Goal: Task Accomplishment & Management: Manage account settings

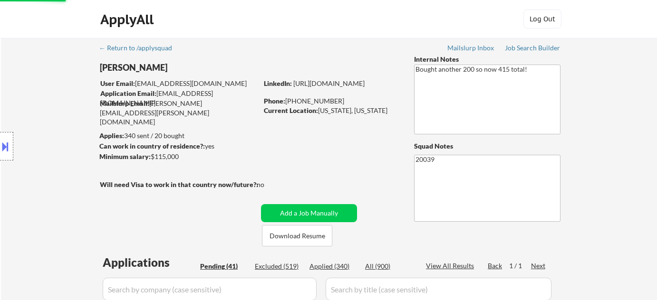
select select ""pending""
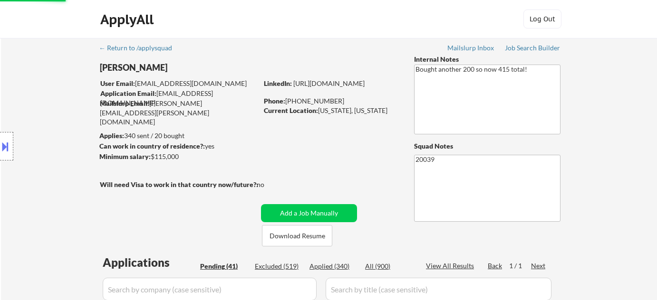
select select ""pending""
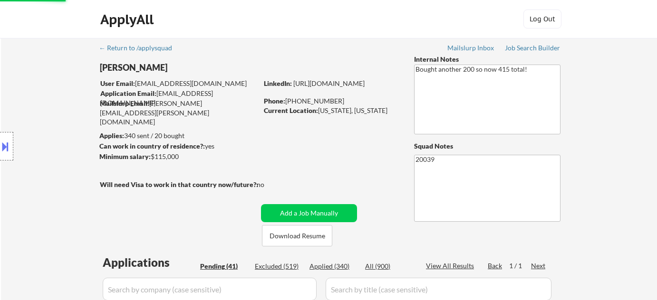
select select ""pending""
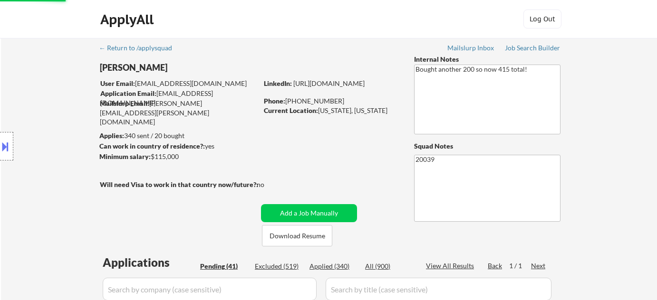
select select ""pending""
select select ""applied""
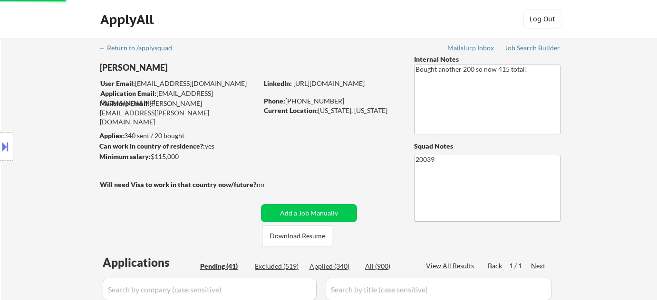
select select ""pending""
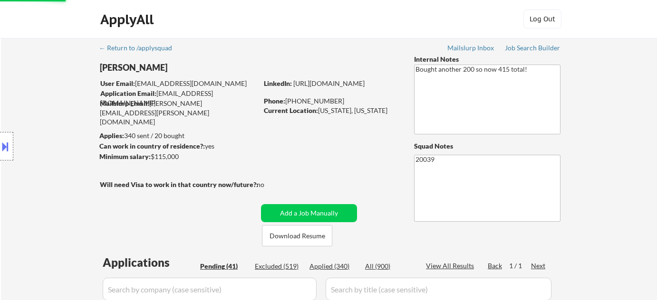
select select ""pending""
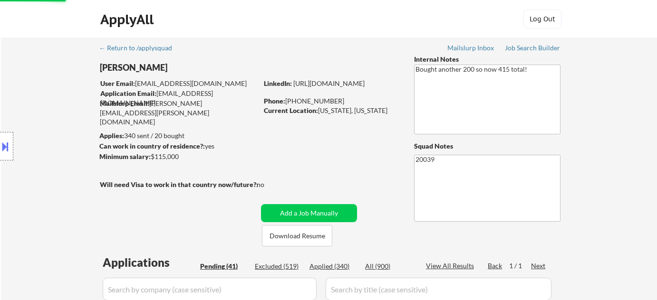
select select ""pending""
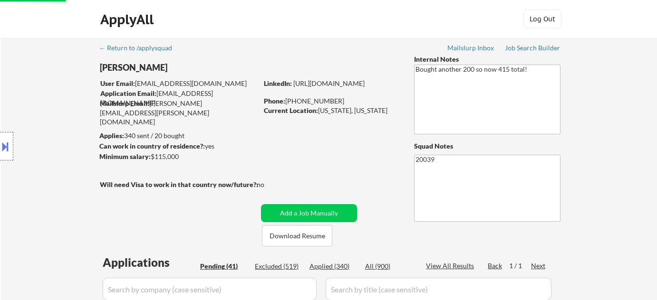
select select ""pending""
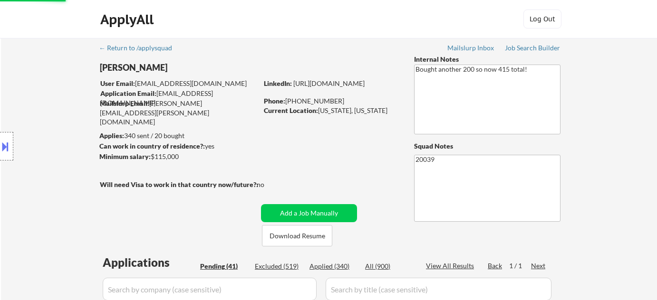
select select ""pending""
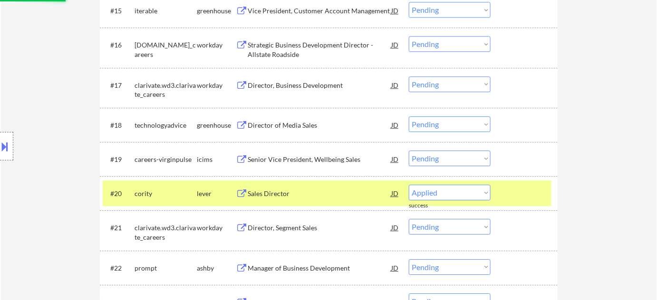
select select ""pending""
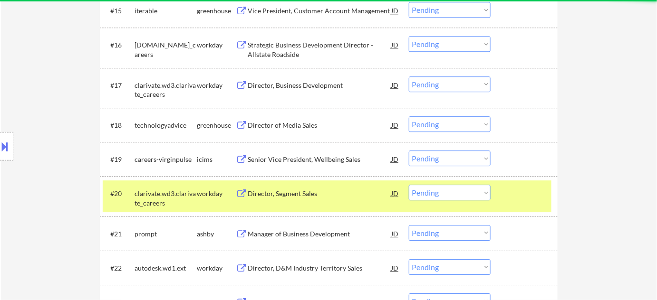
click at [281, 123] on div "Director of Media Sales" at bounding box center [320, 126] width 144 height 10
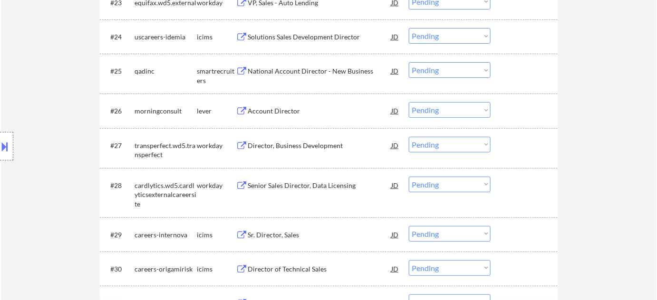
scroll to position [1080, 0]
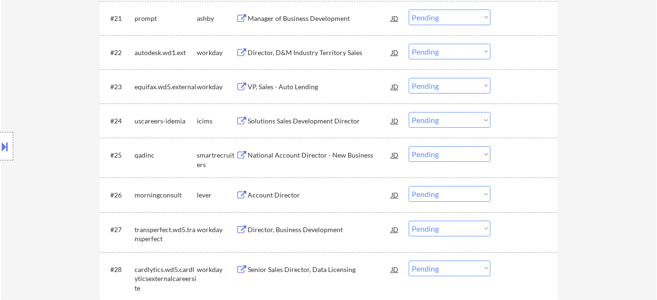
click at [304, 154] on div "National Account Director - New Business" at bounding box center [320, 156] width 144 height 10
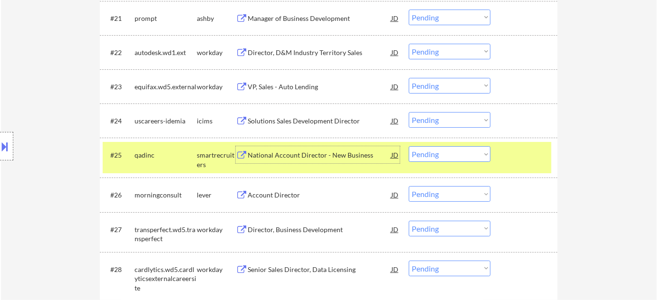
click at [452, 149] on select "Choose an option... Pending Applied Excluded (Questions) Excluded (Expired) Exc…" at bounding box center [450, 154] width 82 height 16
click at [409, 146] on select "Choose an option... Pending Applied Excluded (Questions) Excluded (Expired) Exc…" at bounding box center [450, 154] width 82 height 16
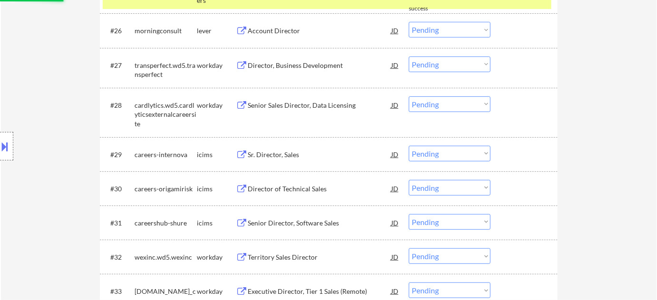
scroll to position [1426, 0]
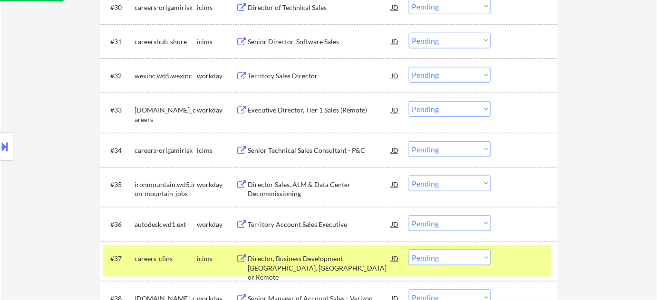
select select ""pending""
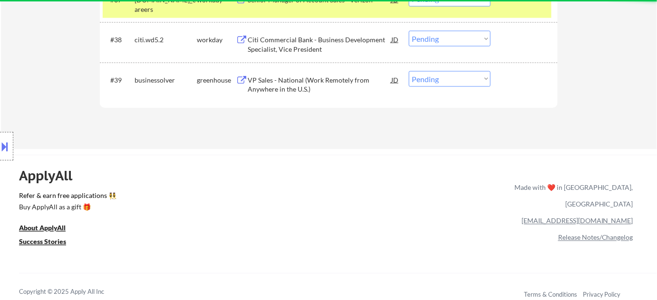
scroll to position [1512, 0]
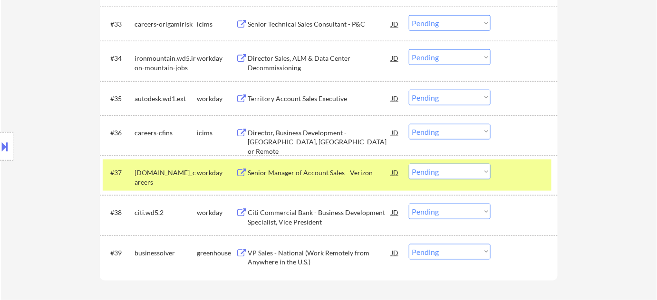
click at [289, 258] on div "VP Sales - National (Work Remotely from Anywhere in the U.S.)" at bounding box center [320, 258] width 144 height 19
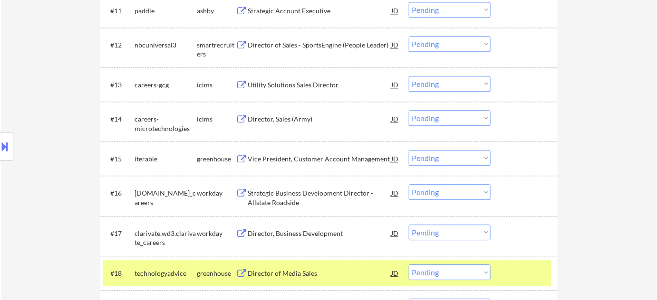
scroll to position [605, 0]
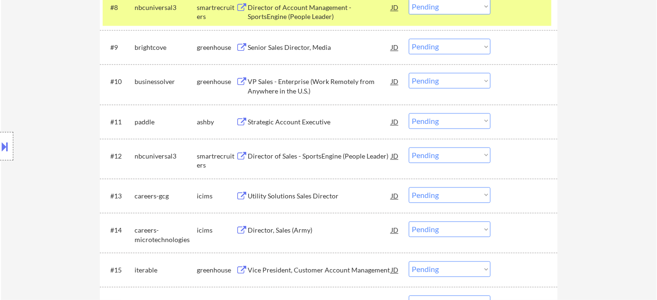
click at [300, 117] on div "Strategic Account Executive" at bounding box center [320, 122] width 144 height 10
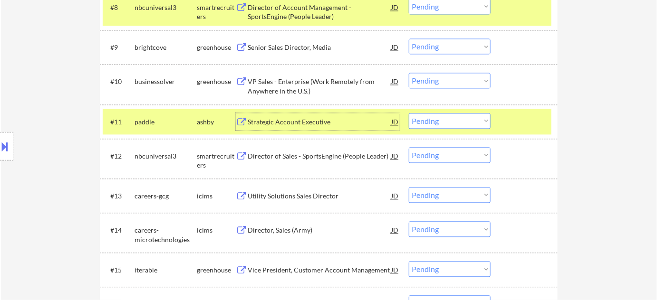
click at [438, 120] on select "Choose an option... Pending Applied Excluded (Questions) Excluded (Expired) Exc…" at bounding box center [450, 121] width 82 height 16
click at [409, 113] on select "Choose an option... Pending Applied Excluded (Questions) Excluded (Expired) Exc…" at bounding box center [450, 121] width 82 height 16
select select ""pending""
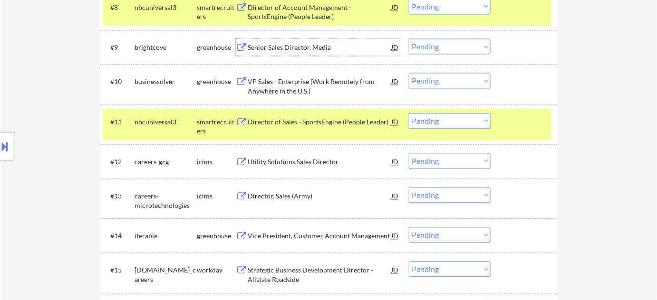
click at [305, 45] on div "Senior Sales Director, Media" at bounding box center [320, 48] width 144 height 10
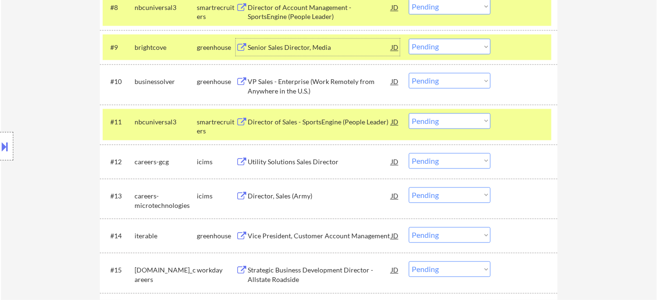
click at [427, 50] on select "Choose an option... Pending Applied Excluded (Questions) Excluded (Expired) Exc…" at bounding box center [450, 47] width 82 height 16
click at [409, 39] on select "Choose an option... Pending Applied Excluded (Questions) Excluded (Expired) Exc…" at bounding box center [450, 47] width 82 height 16
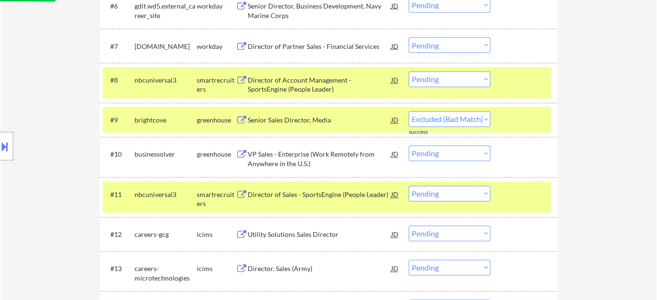
select select ""pending""
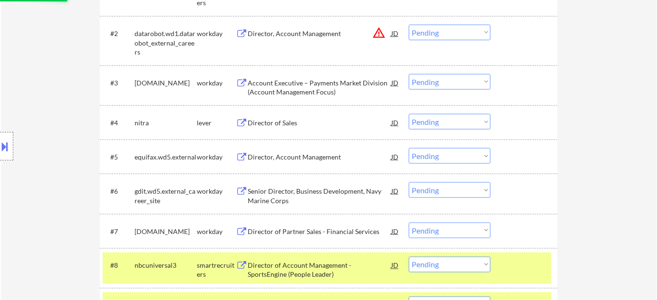
scroll to position [346, 0]
click at [284, 121] on div "Director of Sales" at bounding box center [320, 124] width 144 height 10
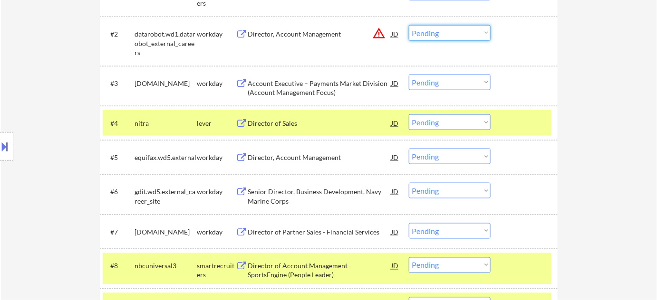
click at [456, 29] on select "Choose an option... Pending Applied Excluded (Questions) Excluded (Expired) Exc…" at bounding box center [450, 33] width 82 height 16
click at [409, 25] on select "Choose an option... Pending Applied Excluded (Questions) Excluded (Expired) Exc…" at bounding box center [450, 33] width 82 height 16
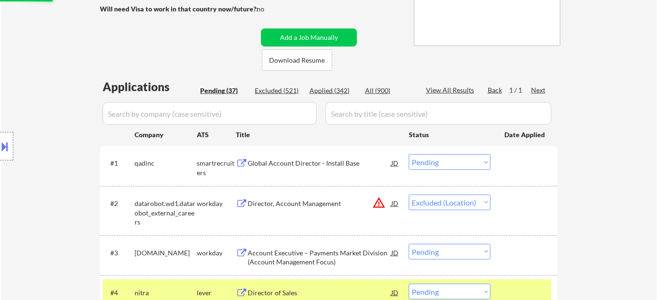
scroll to position [173, 0]
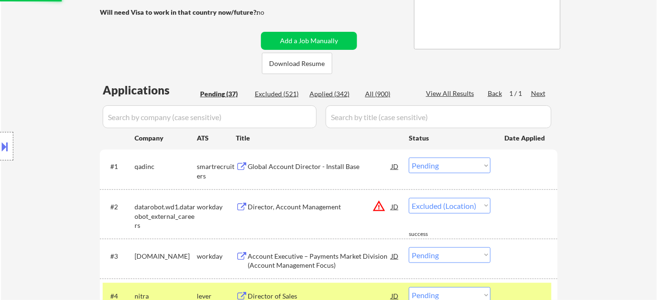
select select ""pending""
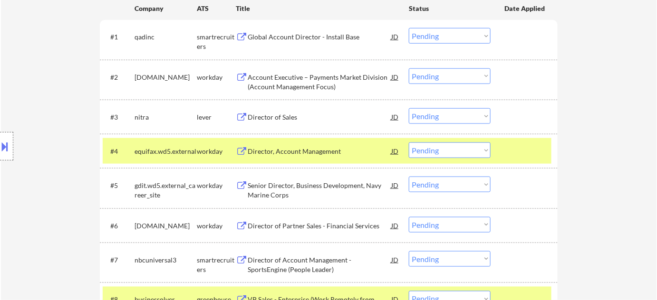
scroll to position [259, 0]
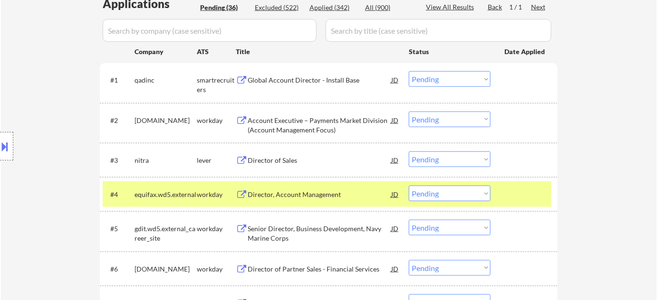
click at [446, 158] on select "Choose an option... Pending Applied Excluded (Questions) Excluded (Expired) Exc…" at bounding box center [450, 160] width 82 height 16
click at [409, 152] on select "Choose an option... Pending Applied Excluded (Questions) Excluded (Expired) Exc…" at bounding box center [450, 160] width 82 height 16
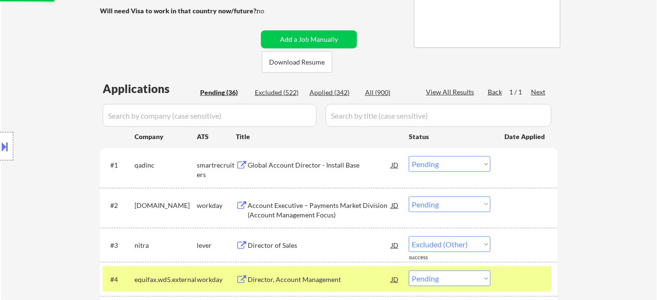
scroll to position [173, 0]
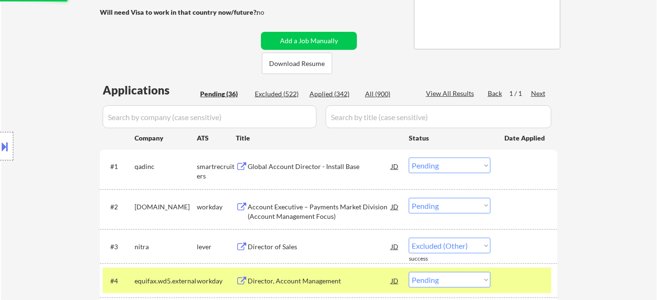
select select ""pending""
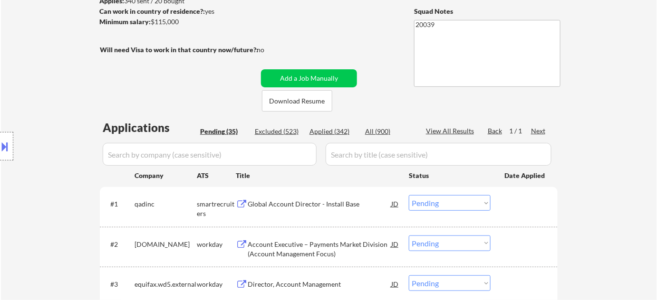
scroll to position [129, 0]
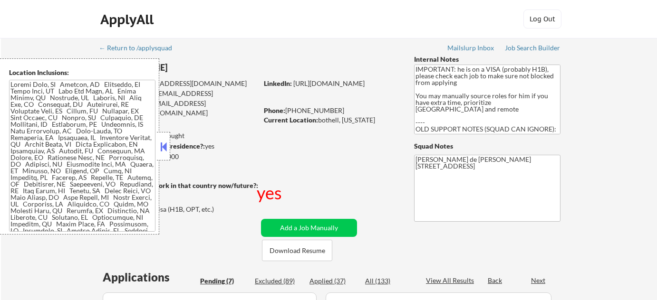
select select ""pending""
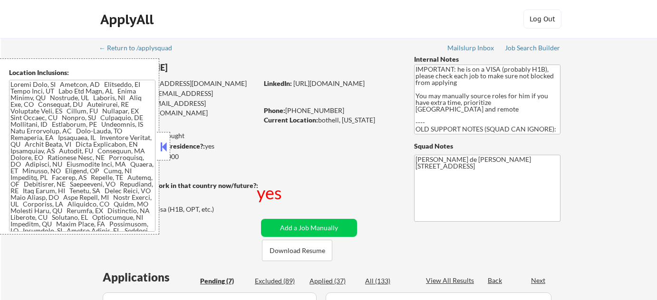
select select ""pending""
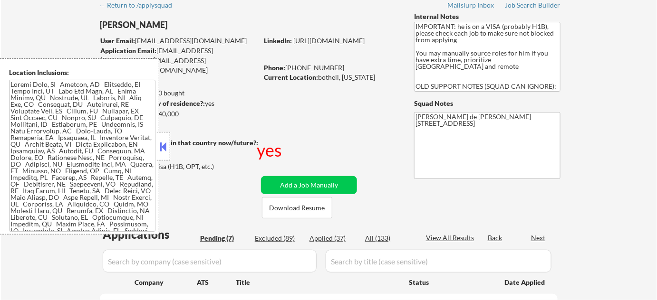
drag, startPoint x: 0, startPoint y: 0, endPoint x: 166, endPoint y: 148, distance: 222.5
click at [166, 148] on button at bounding box center [163, 147] width 10 height 14
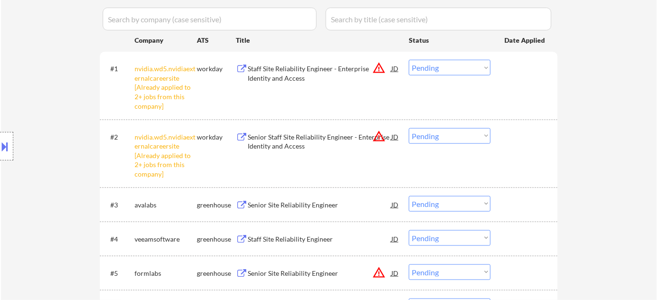
scroll to position [432, 0]
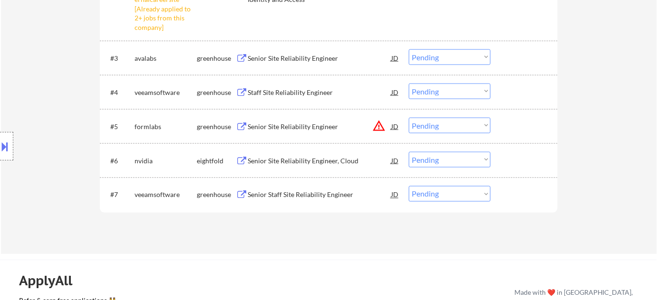
click at [286, 91] on div "Staff Site Reliability Engineer" at bounding box center [320, 93] width 144 height 10
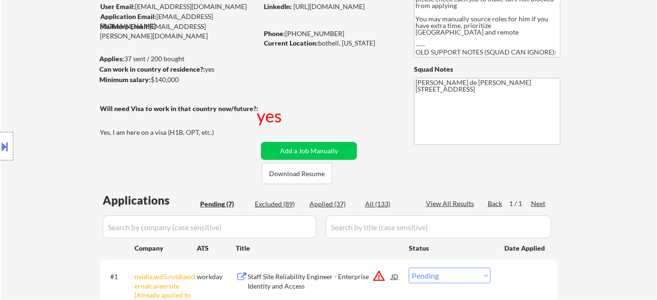
scroll to position [43, 0]
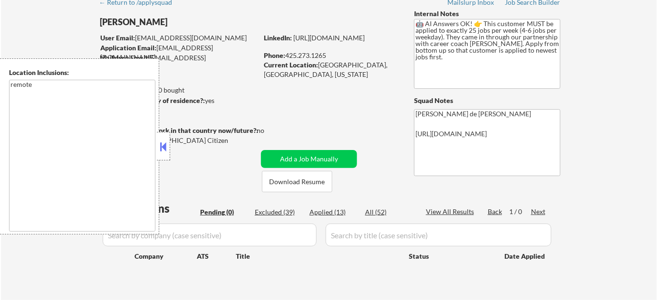
scroll to position [43, 0]
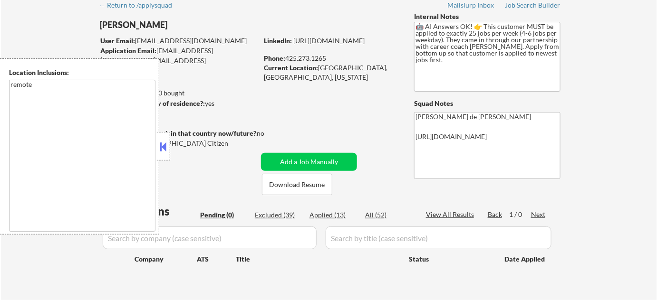
click at [164, 145] on button at bounding box center [163, 147] width 10 height 14
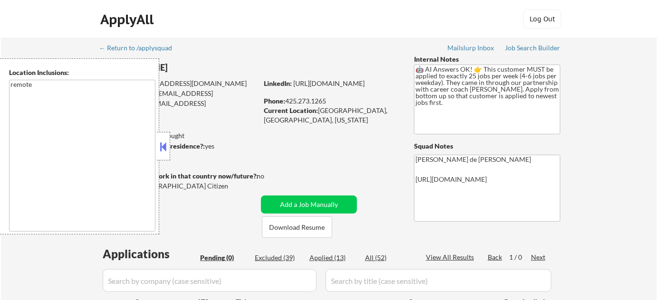
click at [163, 149] on button at bounding box center [163, 147] width 10 height 14
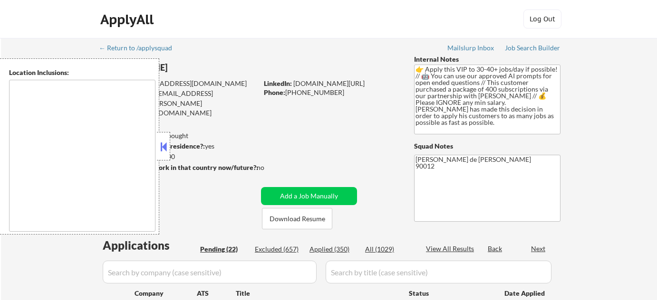
select select ""pending""
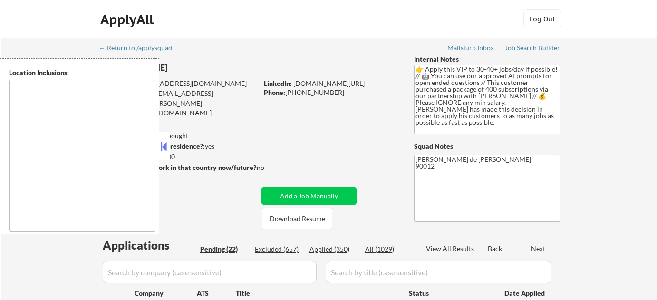
select select ""pending""
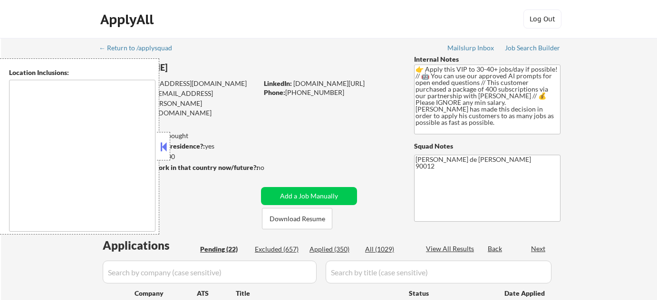
select select ""pending""
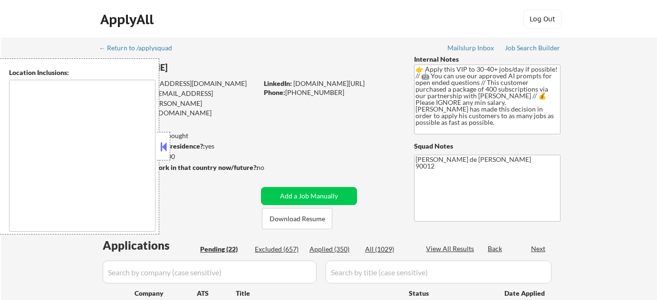
select select ""pending""
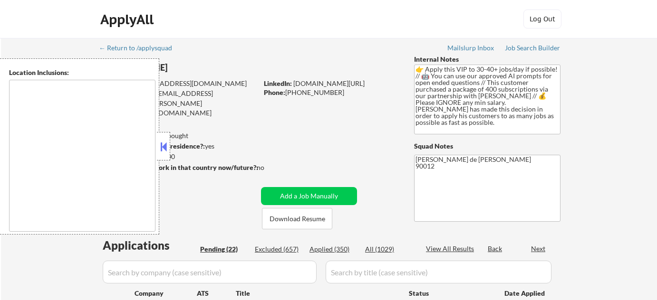
select select ""pending""
type textarea "remote"
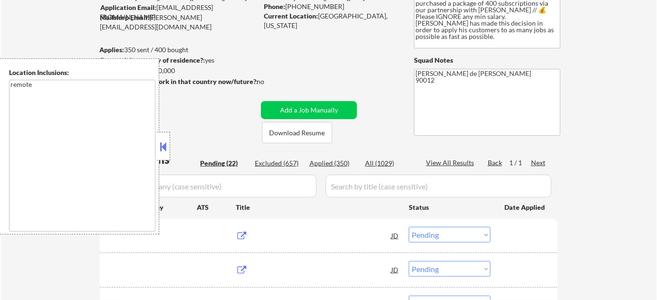
scroll to position [86, 0]
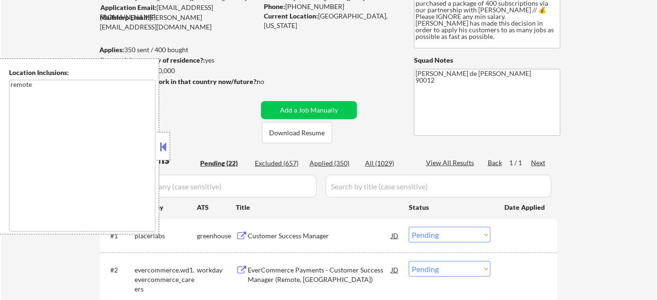
click at [164, 145] on button at bounding box center [163, 147] width 10 height 14
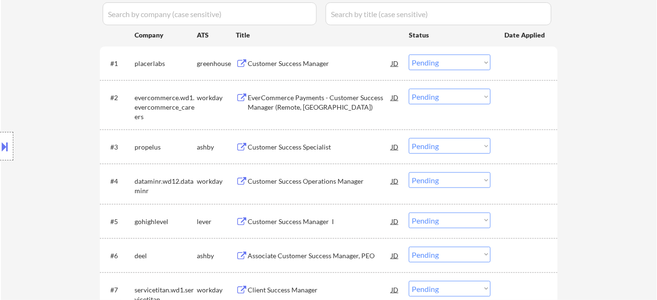
scroll to position [259, 0]
click at [295, 62] on div "Customer Success Manager" at bounding box center [320, 63] width 144 height 10
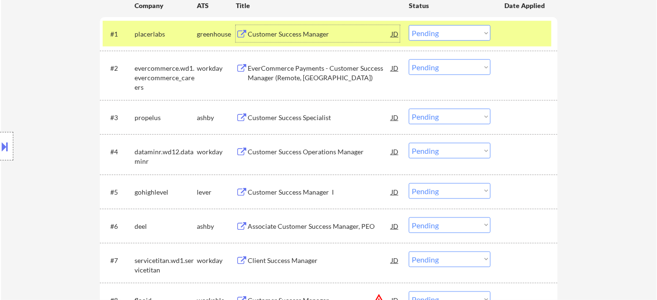
scroll to position [346, 0]
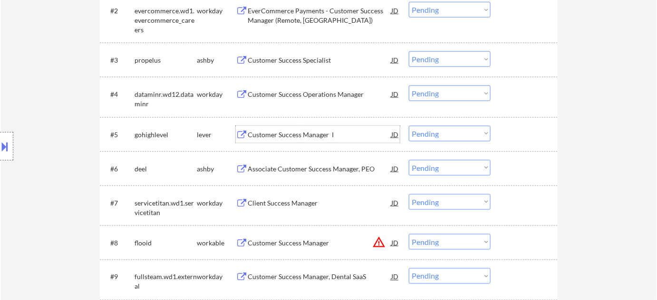
click at [304, 135] on div "Customer Success Manager I" at bounding box center [320, 135] width 144 height 10
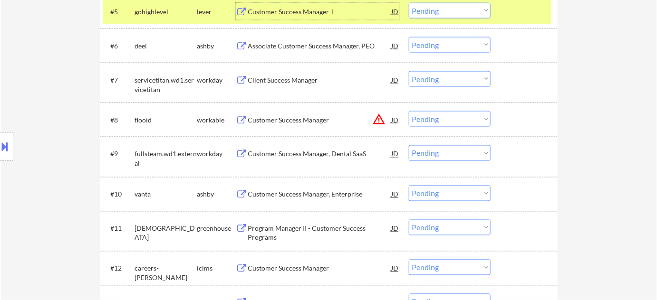
scroll to position [475, 0]
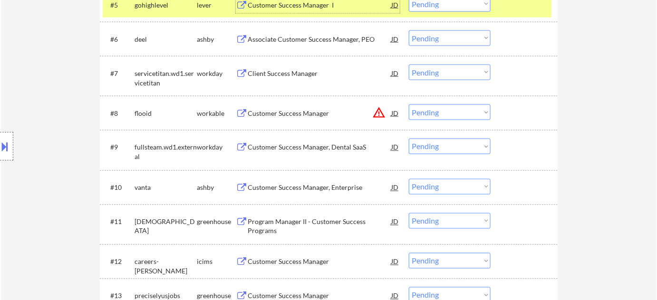
click at [379, 111] on button "warning_amber" at bounding box center [378, 112] width 13 height 13
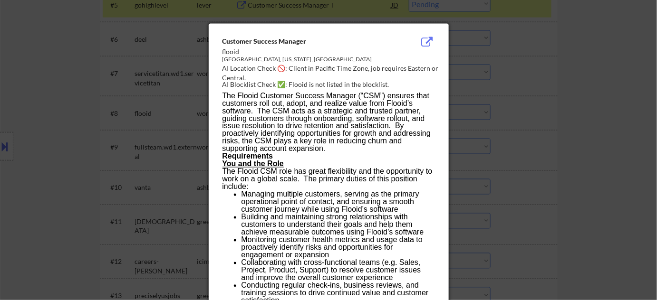
click at [532, 136] on div at bounding box center [328, 150] width 657 height 300
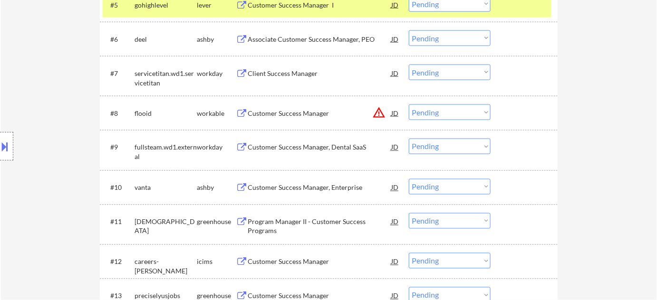
drag, startPoint x: 466, startPoint y: 113, endPoint x: 466, endPoint y: 119, distance: 6.2
click at [466, 113] on select "Choose an option... Pending Applied Excluded (Questions) Excluded (Expired) Exc…" at bounding box center [450, 113] width 82 height 16
click at [409, 105] on select "Choose an option... Pending Applied Excluded (Questions) Excluded (Expired) Exc…" at bounding box center [450, 113] width 82 height 16
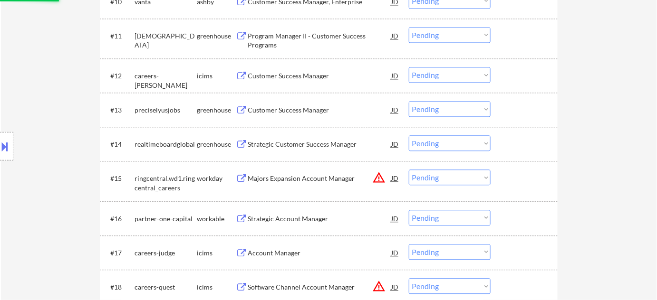
scroll to position [691, 0]
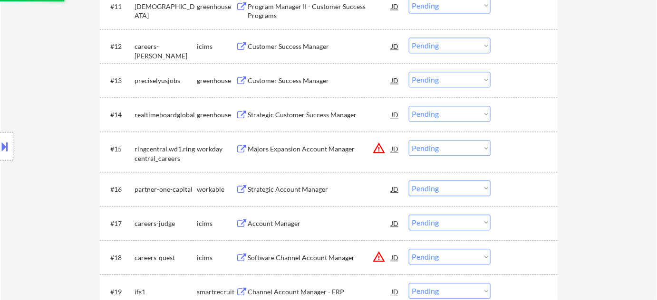
select select ""pending""
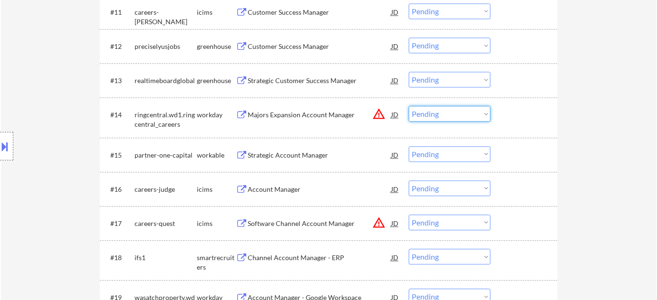
drag, startPoint x: 444, startPoint y: 113, endPoint x: 446, endPoint y: 120, distance: 7.4
click at [444, 113] on select "Choose an option... Pending Applied Excluded (Questions) Excluded (Expired) Exc…" at bounding box center [450, 114] width 82 height 16
click at [409, 106] on select "Choose an option... Pending Applied Excluded (Questions) Excluded (Expired) Exc…" at bounding box center [450, 114] width 82 height 16
select select ""pending""
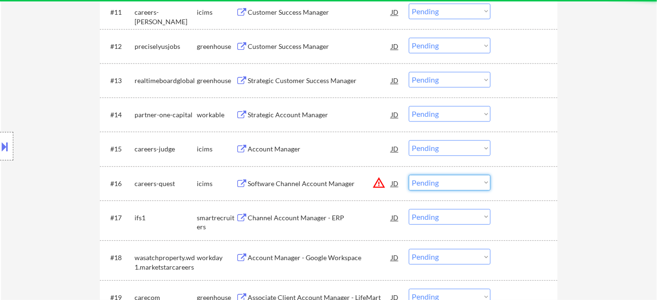
click at [451, 183] on select "Choose an option... Pending Applied Excluded (Questions) Excluded (Expired) Exc…" at bounding box center [450, 183] width 82 height 16
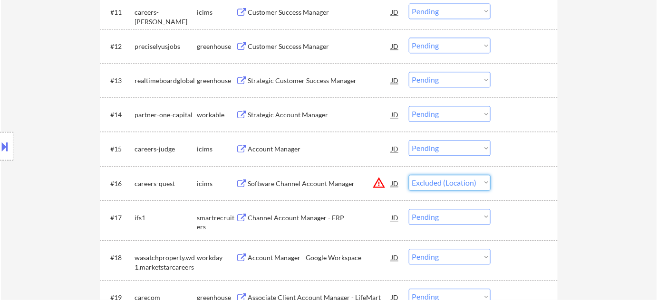
click at [409, 175] on select "Choose an option... Pending Applied Excluded (Questions) Excluded (Expired) Exc…" at bounding box center [450, 183] width 82 height 16
select select ""pending""
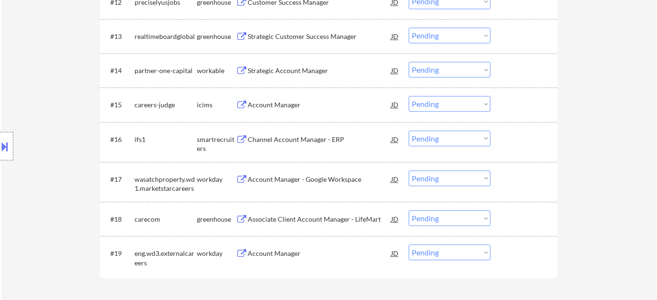
scroll to position [734, 0]
click at [287, 219] on div "Associate Client Account Manager - LifeMart" at bounding box center [320, 221] width 144 height 10
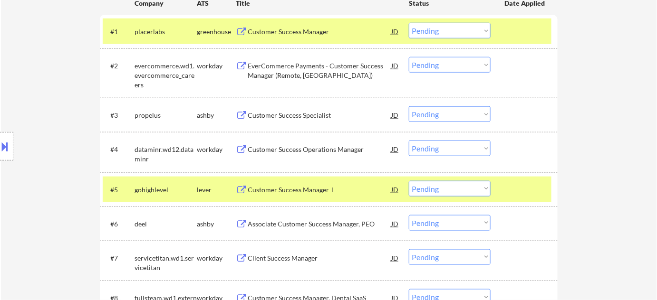
scroll to position [216, 0]
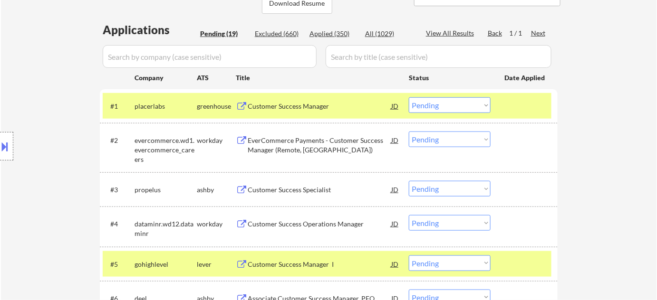
click at [457, 103] on select "Choose an option... Pending Applied Excluded (Questions) Excluded (Expired) Exc…" at bounding box center [450, 105] width 82 height 16
click at [409, 97] on select "Choose an option... Pending Applied Excluded (Questions) Excluded (Expired) Exc…" at bounding box center [450, 105] width 82 height 16
select select ""pending""
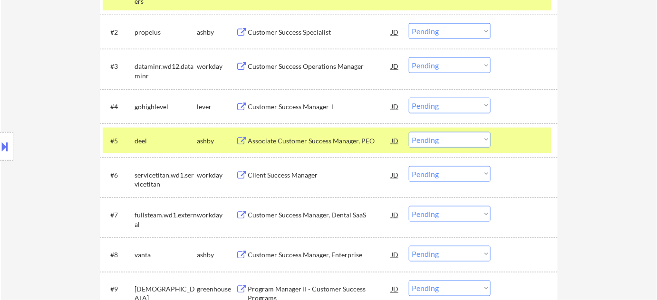
scroll to position [346, 0]
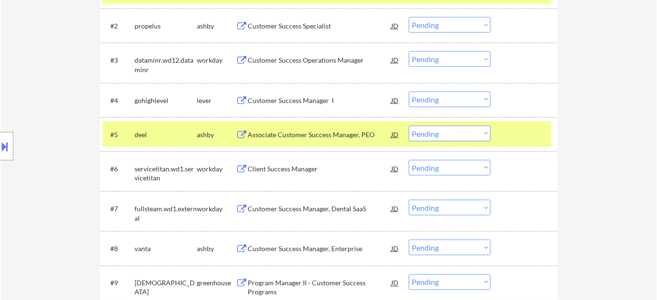
click at [451, 99] on select "Choose an option... Pending Applied Excluded (Questions) Excluded (Expired) Exc…" at bounding box center [450, 100] width 82 height 16
click at [409, 92] on select "Choose an option... Pending Applied Excluded (Questions) Excluded (Expired) Exc…" at bounding box center [450, 100] width 82 height 16
select select ""pending""
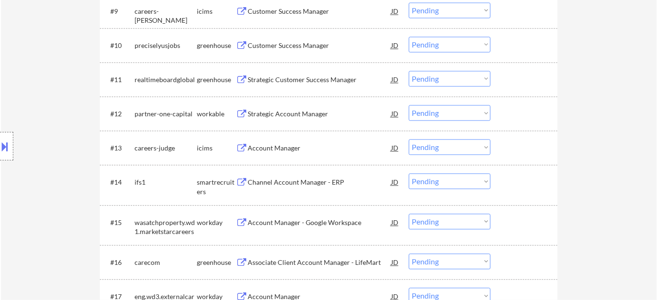
scroll to position [691, 0]
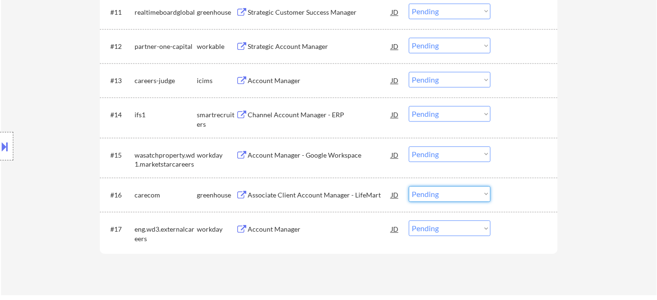
click at [463, 189] on select "Choose an option... Pending Applied Excluded (Questions) Excluded (Expired) Exc…" at bounding box center [450, 194] width 82 height 16
click at [409, 186] on select "Choose an option... Pending Applied Excluded (Questions) Excluded (Expired) Exc…" at bounding box center [450, 194] width 82 height 16
click at [301, 111] on div "Channel Account Manager - ERP" at bounding box center [320, 115] width 144 height 10
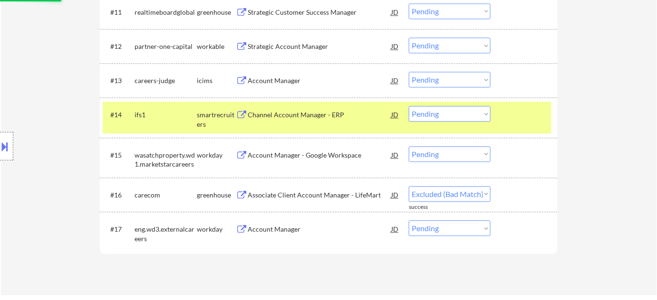
select select ""pending""
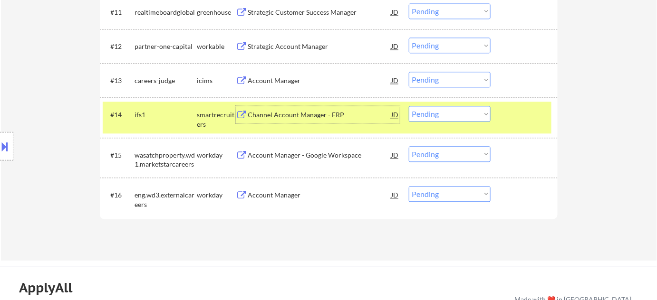
click at [453, 114] on select "Choose an option... Pending Applied Excluded (Questions) Excluded (Expired) Exc…" at bounding box center [450, 114] width 82 height 16
click at [409, 106] on select "Choose an option... Pending Applied Excluded (Questions) Excluded (Expired) Exc…" at bounding box center [450, 114] width 82 height 16
select select ""pending""
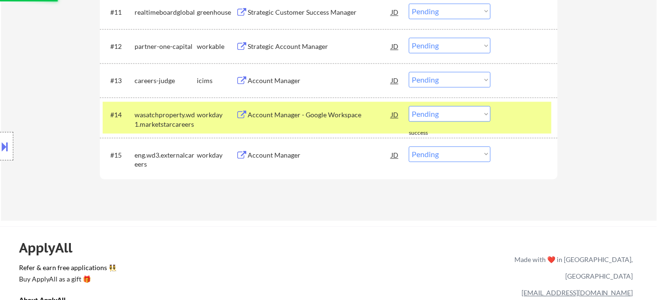
scroll to position [561, 0]
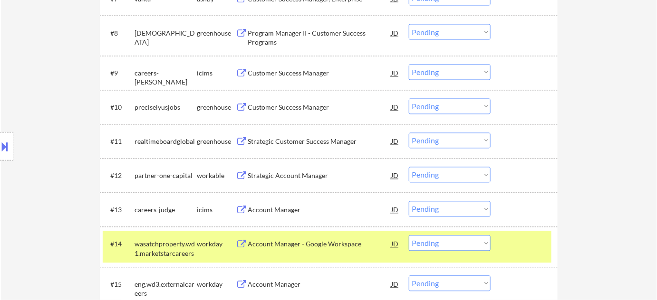
click at [297, 110] on div "Customer Success Manager" at bounding box center [320, 108] width 144 height 10
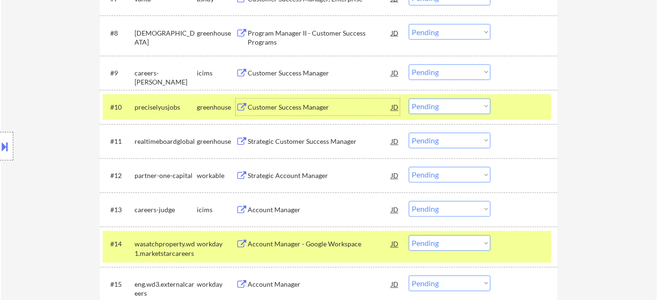
click at [454, 115] on div "#10 preciselyusjobs greenhouse Customer Success Manager JD Choose an option... …" at bounding box center [327, 108] width 449 height 26
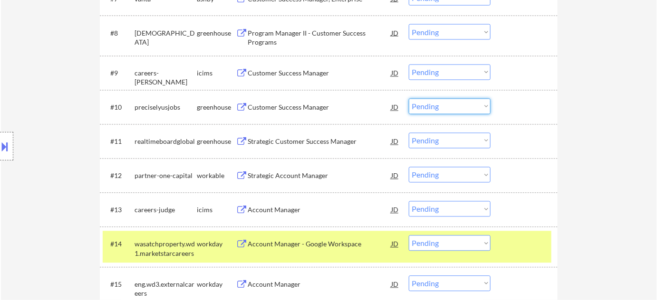
click at [455, 109] on select "Choose an option... Pending Applied Excluded (Questions) Excluded (Expired) Exc…" at bounding box center [450, 107] width 82 height 16
click at [409, 99] on select "Choose an option... Pending Applied Excluded (Questions) Excluded (Expired) Exc…" at bounding box center [450, 107] width 82 height 16
select select ""pending""
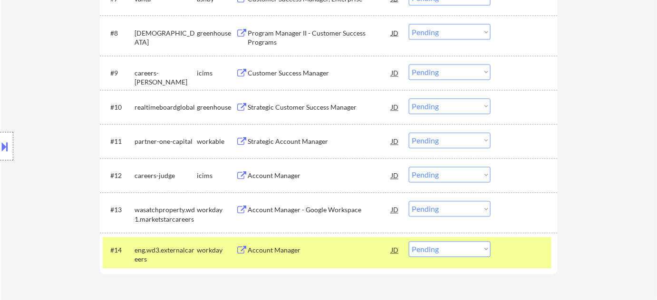
click at [310, 107] on div "Strategic Customer Success Manager" at bounding box center [320, 108] width 144 height 10
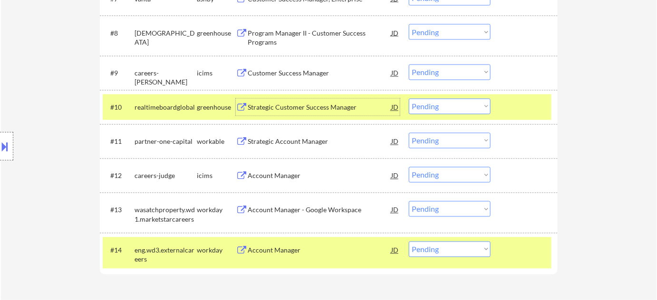
click at [291, 145] on div "Strategic Account Manager" at bounding box center [320, 142] width 144 height 10
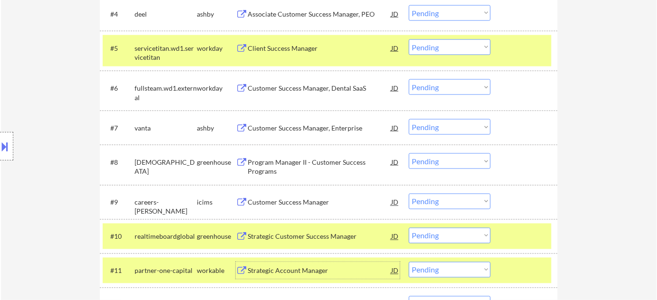
scroll to position [518, 0]
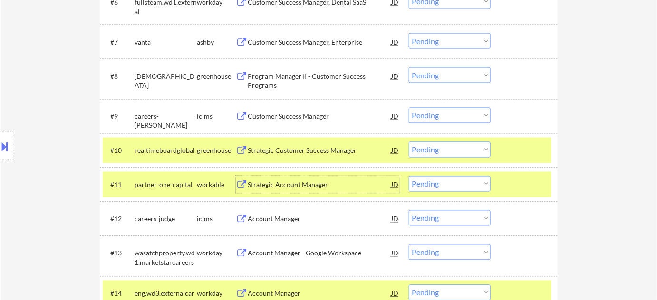
click at [453, 183] on select "Choose an option... Pending Applied Excluded (Questions) Excluded (Expired) Exc…" at bounding box center [450, 184] width 82 height 16
click at [409, 176] on select "Choose an option... Pending Applied Excluded (Questions) Excluded (Expired) Exc…" at bounding box center [450, 184] width 82 height 16
select select ""pending""
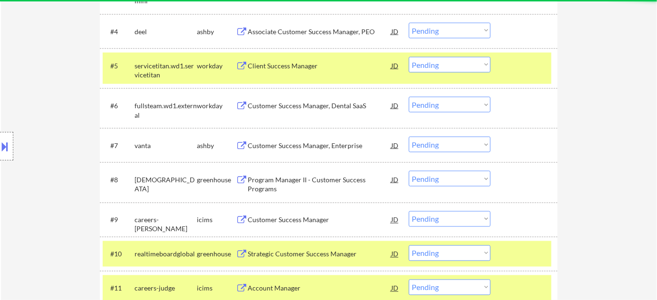
scroll to position [389, 0]
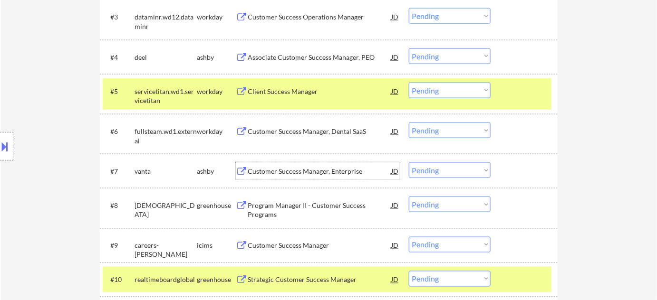
click at [288, 167] on div "Customer Success Manager, Enterprise" at bounding box center [320, 172] width 144 height 10
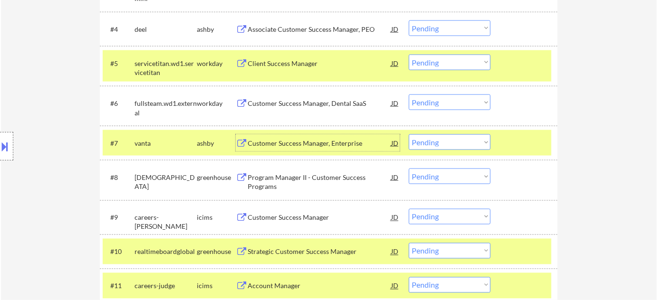
scroll to position [432, 0]
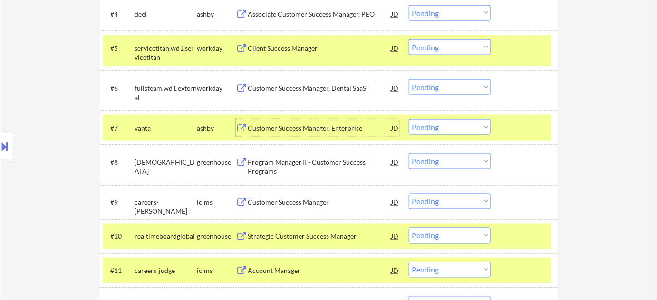
click at [439, 166] on select "Choose an option... Pending Applied Excluded (Questions) Excluded (Expired) Exc…" at bounding box center [450, 162] width 82 height 16
click at [409, 154] on select "Choose an option... Pending Applied Excluded (Questions) Excluded (Expired) Exc…" at bounding box center [450, 162] width 82 height 16
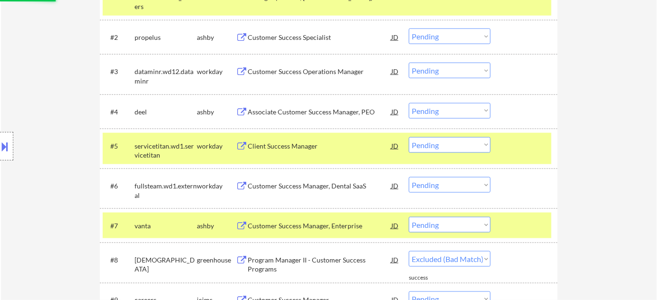
scroll to position [302, 0]
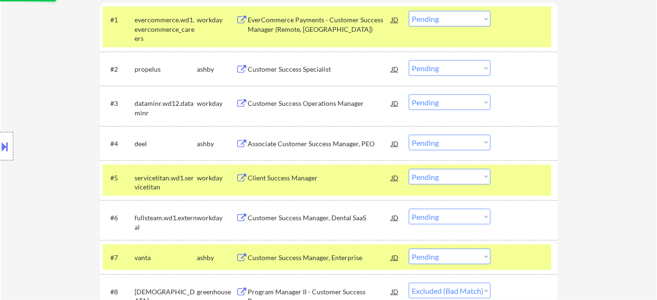
select select ""pending""
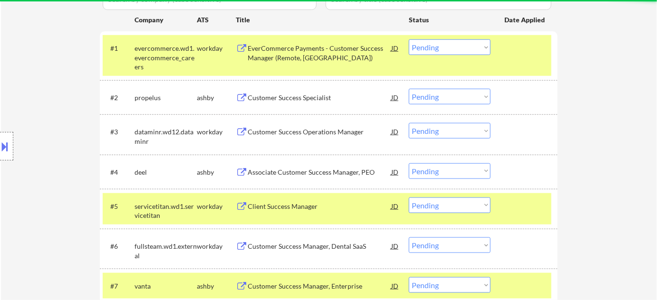
scroll to position [259, 0]
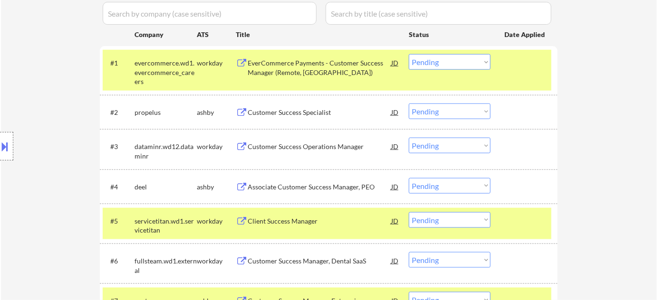
click at [292, 79] on div "#1 evercommerce.wd1.evercommerce_careers workday EverCommerce Payments - Custom…" at bounding box center [327, 70] width 449 height 41
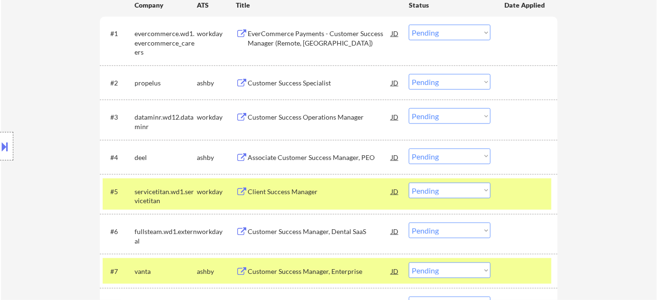
scroll to position [302, 0]
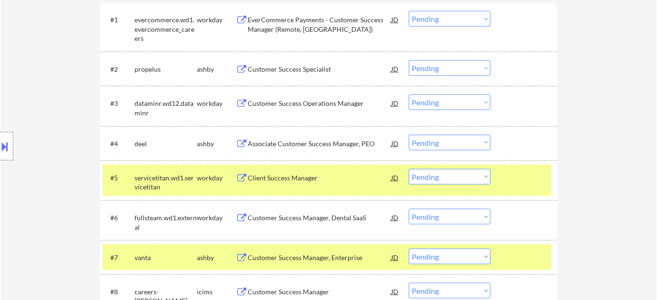
click at [293, 178] on div "Client Success Manager" at bounding box center [320, 179] width 144 height 10
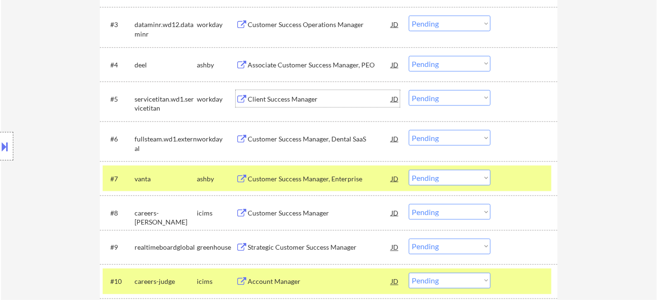
scroll to position [389, 0]
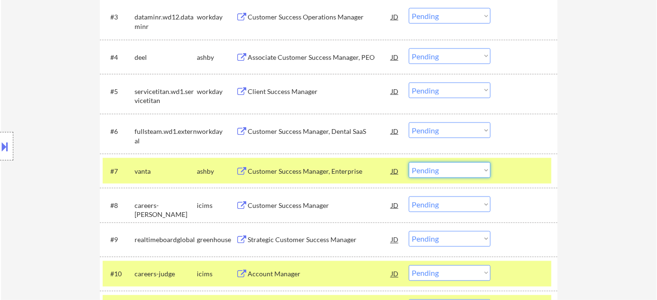
drag, startPoint x: 436, startPoint y: 169, endPoint x: 433, endPoint y: 160, distance: 9.8
click at [436, 169] on select "Choose an option... Pending Applied Excluded (Questions) Excluded (Expired) Exc…" at bounding box center [450, 171] width 82 height 16
click at [409, 163] on select "Choose an option... Pending Applied Excluded (Questions) Excluded (Expired) Exc…" at bounding box center [450, 171] width 82 height 16
select select ""pending""
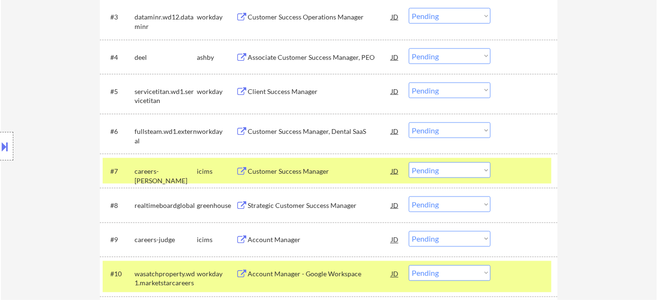
click at [285, 125] on div "Customer Success Manager, Dental SaaS" at bounding box center [320, 131] width 144 height 17
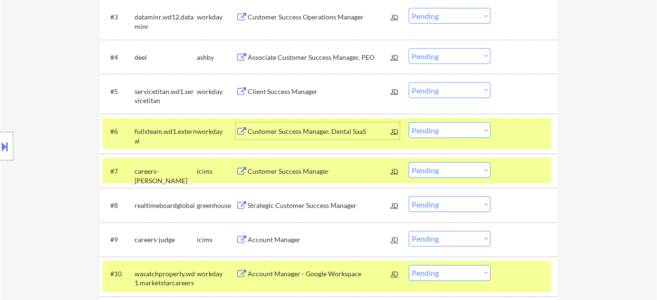
scroll to position [302, 0]
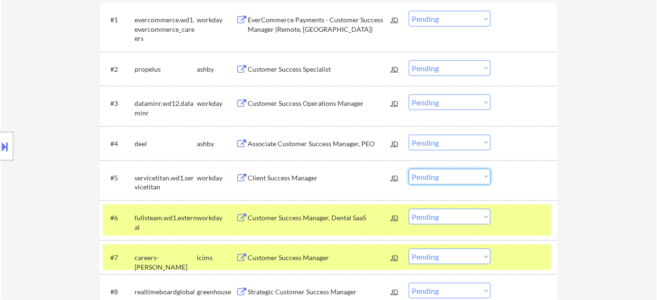
drag, startPoint x: 464, startPoint y: 179, endPoint x: 464, endPoint y: 184, distance: 5.2
click at [464, 179] on select "Choose an option... Pending Applied Excluded (Questions) Excluded (Expired) Exc…" at bounding box center [450, 177] width 82 height 16
click at [409, 169] on select "Choose an option... Pending Applied Excluded (Questions) Excluded (Expired) Exc…" at bounding box center [450, 177] width 82 height 16
select select ""pending""
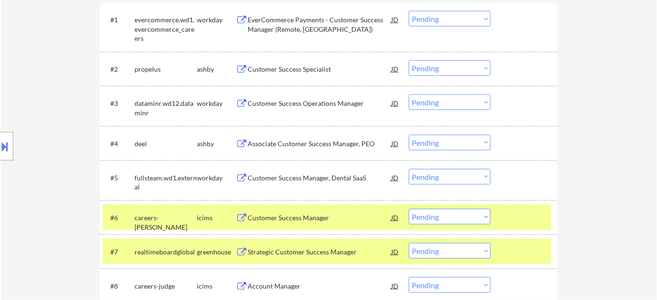
click at [329, 67] on div "Customer Success Specialist" at bounding box center [320, 70] width 144 height 10
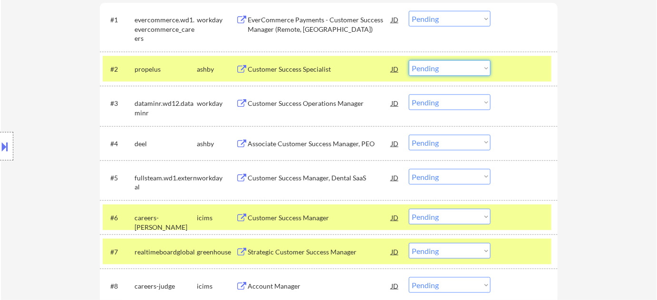
drag, startPoint x: 440, startPoint y: 70, endPoint x: 442, endPoint y: 75, distance: 5.7
click at [440, 70] on select "Choose an option... Pending Applied Excluded (Questions) Excluded (Expired) Exc…" at bounding box center [450, 68] width 82 height 16
click at [409, 60] on select "Choose an option... Pending Applied Excluded (Questions) Excluded (Expired) Exc…" at bounding box center [450, 68] width 82 height 16
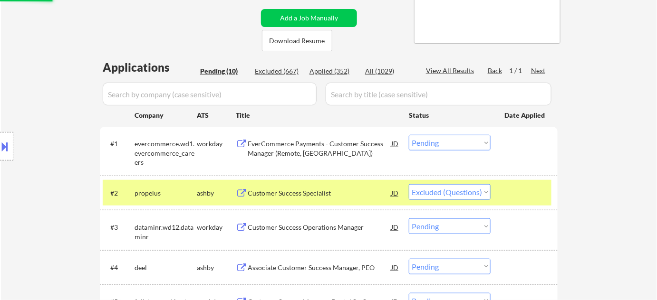
scroll to position [173, 0]
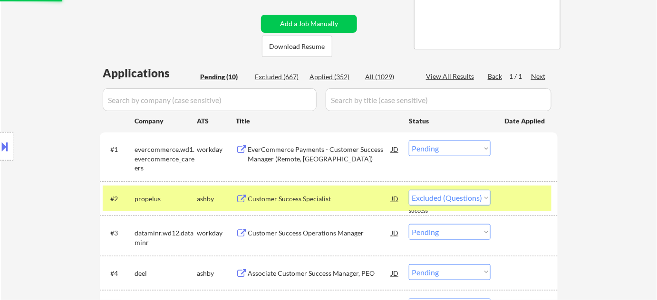
select select ""pending""
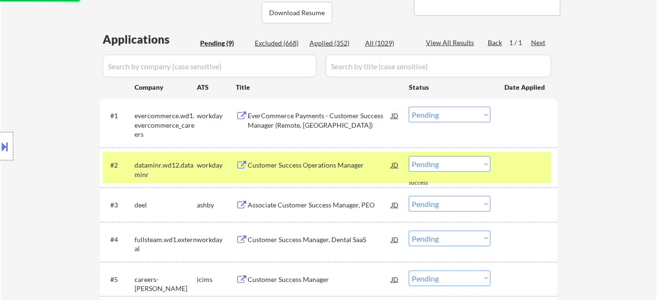
scroll to position [259, 0]
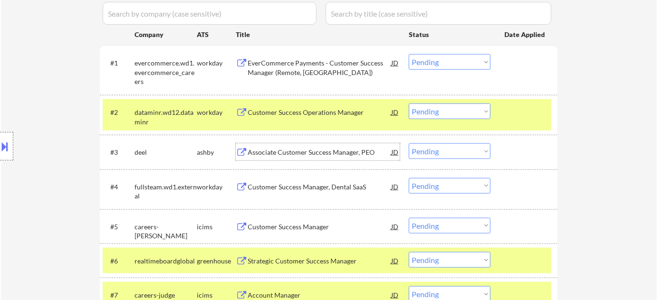
click at [311, 154] on div "Associate Customer Success Manager, PEO" at bounding box center [320, 153] width 144 height 10
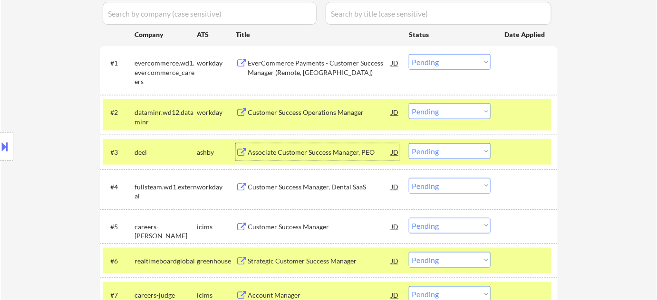
click at [438, 150] on select "Choose an option... Pending Applied Excluded (Questions) Excluded (Expired) Exc…" at bounding box center [450, 152] width 82 height 16
click at [409, 144] on select "Choose an option... Pending Applied Excluded (Questions) Excluded (Expired) Exc…" at bounding box center [450, 152] width 82 height 16
select select ""pending""
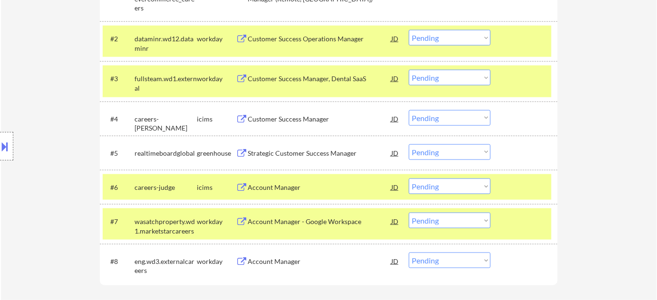
scroll to position [389, 0]
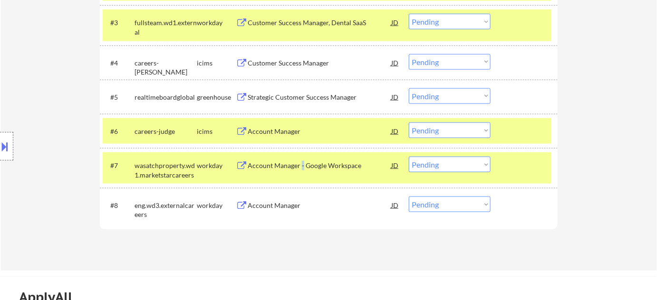
click at [301, 165] on div "Account Manager - Google Workspace" at bounding box center [320, 166] width 144 height 10
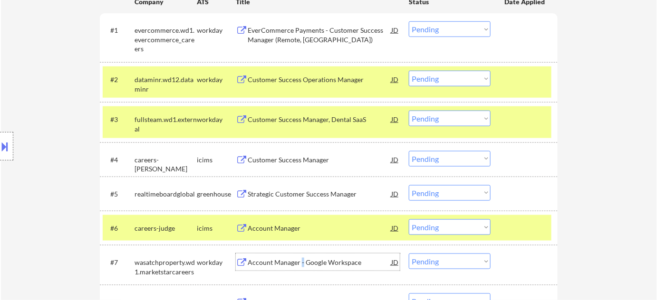
scroll to position [302, 0]
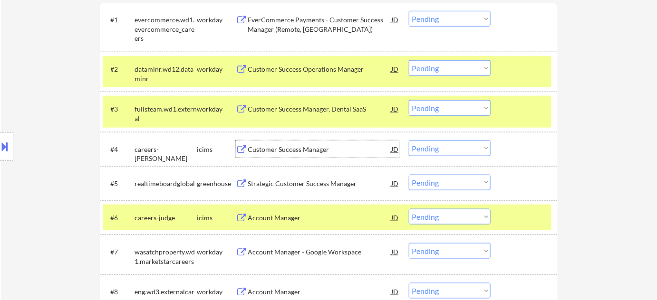
click at [290, 146] on div "Customer Success Manager" at bounding box center [320, 150] width 144 height 10
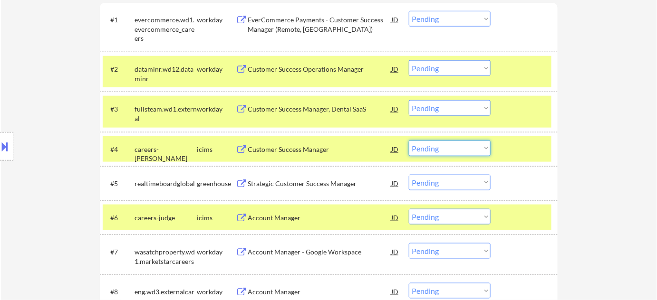
click at [426, 154] on select "Choose an option... Pending Applied Excluded (Questions) Excluded (Expired) Exc…" at bounding box center [450, 149] width 82 height 16
click at [409, 141] on select "Choose an option... Pending Applied Excluded (Questions) Excluded (Expired) Exc…" at bounding box center [450, 149] width 82 height 16
select select ""pending""
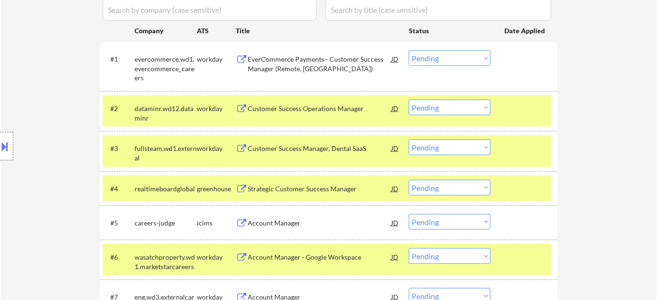
scroll to position [346, 0]
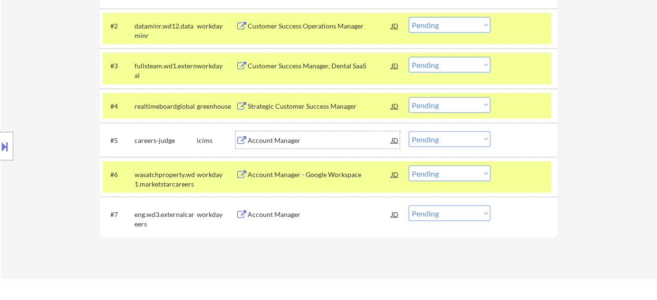
click at [285, 143] on div "Account Manager" at bounding box center [320, 141] width 144 height 10
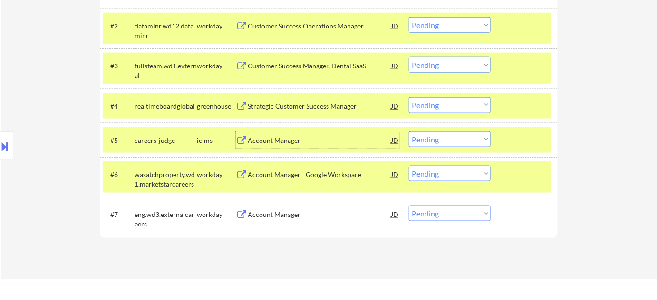
click at [457, 142] on select "Choose an option... Pending Applied Excluded (Questions) Excluded (Expired) Exc…" at bounding box center [450, 140] width 82 height 16
click at [409, 132] on select "Choose an option... Pending Applied Excluded (Questions) Excluded (Expired) Exc…" at bounding box center [450, 140] width 82 height 16
select select ""pending""
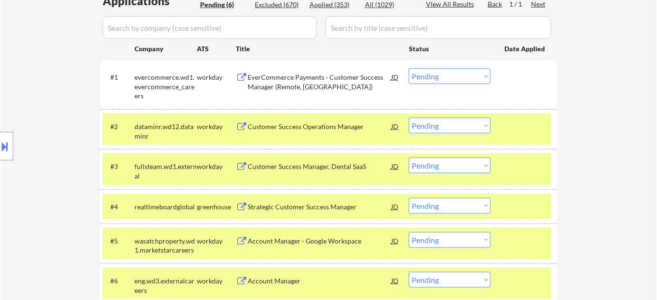
scroll to position [259, 0]
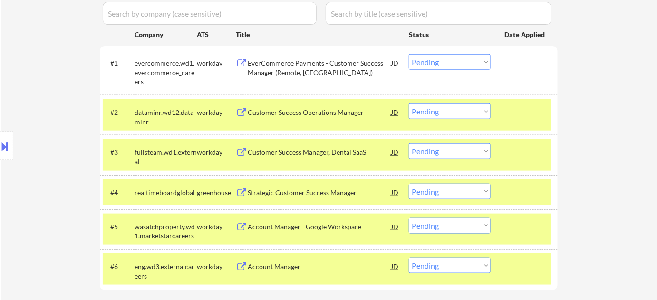
click at [291, 230] on div "Account Manager - Google Workspace" at bounding box center [320, 227] width 144 height 10
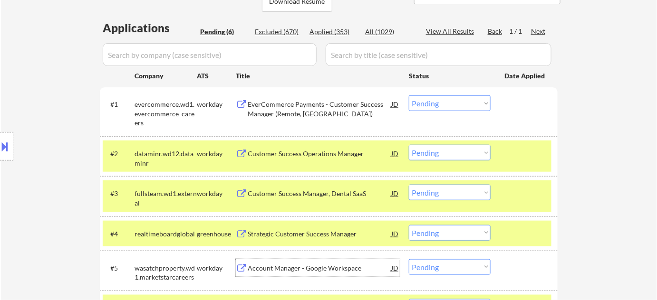
scroll to position [216, 0]
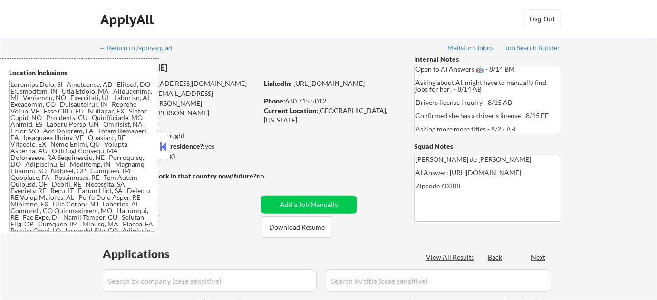
select select ""pending""
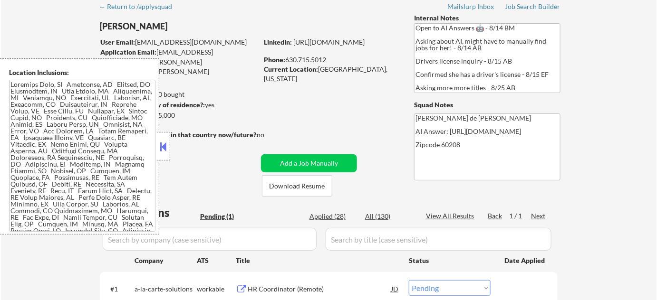
scroll to position [129, 0]
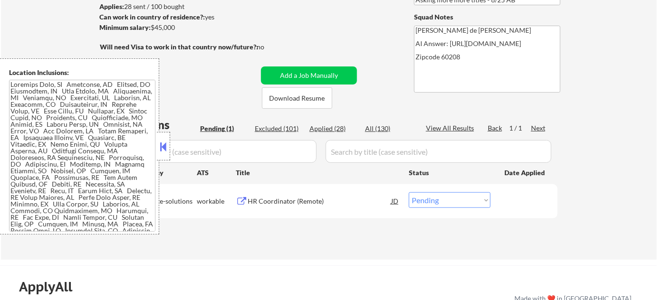
click at [164, 145] on button at bounding box center [163, 147] width 10 height 14
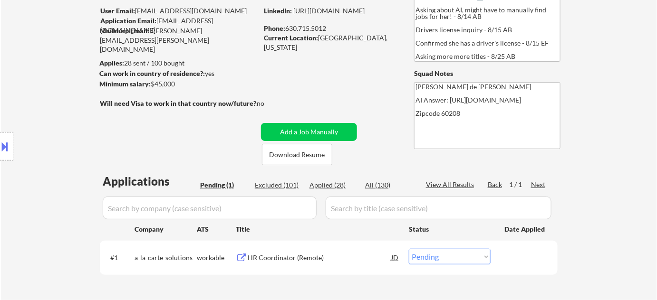
scroll to position [86, 0]
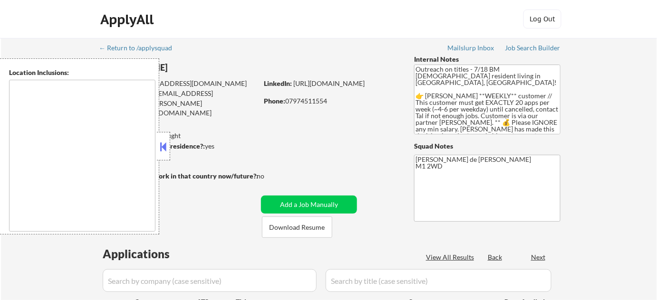
select select ""pending""
type textarea "remote"
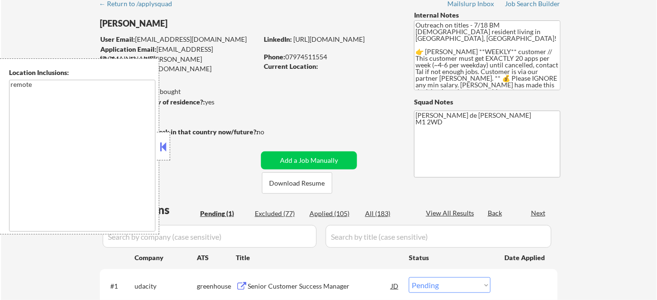
scroll to position [129, 0]
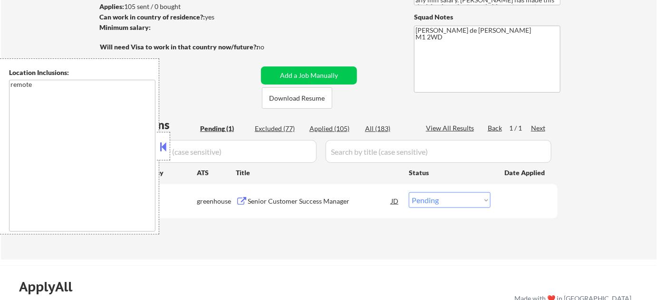
click at [165, 144] on button at bounding box center [163, 147] width 10 height 14
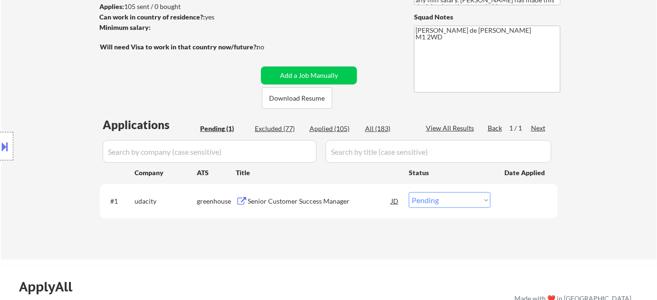
click at [319, 199] on div "Senior Customer Success Manager" at bounding box center [320, 202] width 144 height 10
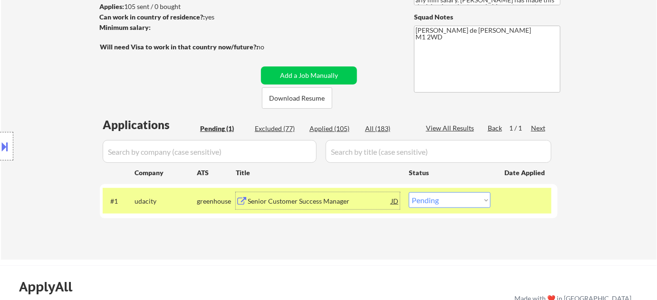
click at [450, 200] on select "Choose an option... Pending Applied Excluded (Questions) Excluded (Expired) Exc…" at bounding box center [450, 201] width 82 height 16
select select ""applied""
click at [409, 193] on select "Choose an option... Pending Applied Excluded (Questions) Excluded (Expired) Exc…" at bounding box center [450, 201] width 82 height 16
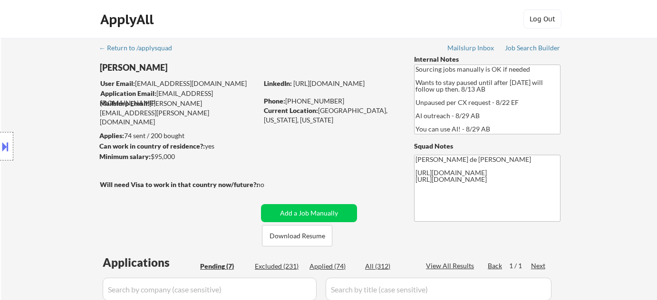
select select ""pending""
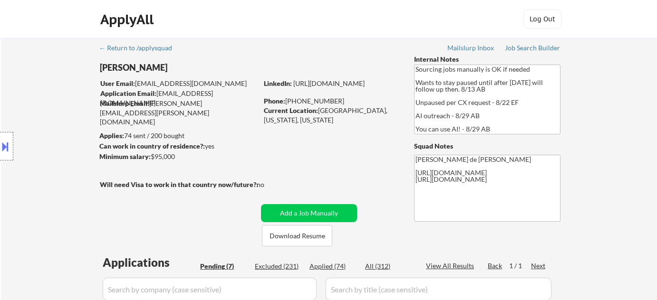
select select ""pending""
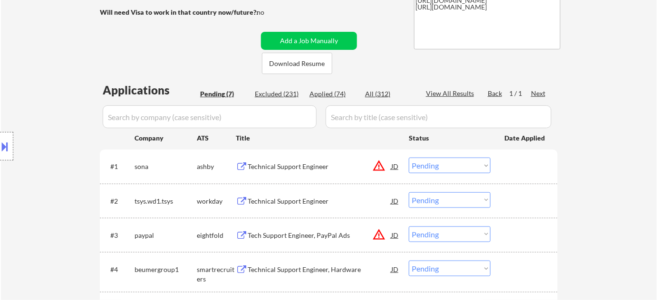
scroll to position [173, 0]
click at [378, 167] on button "warning_amber" at bounding box center [378, 165] width 13 height 13
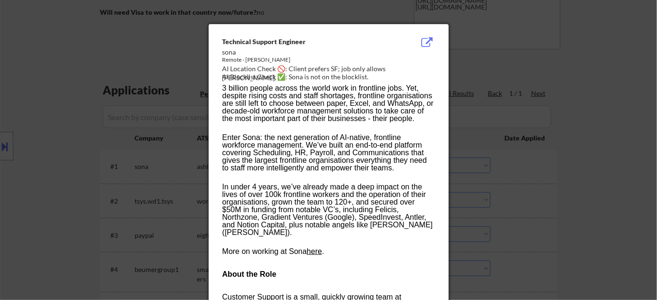
drag, startPoint x: 535, startPoint y: 157, endPoint x: 508, endPoint y: 159, distance: 27.2
click at [536, 157] on div at bounding box center [328, 150] width 657 height 300
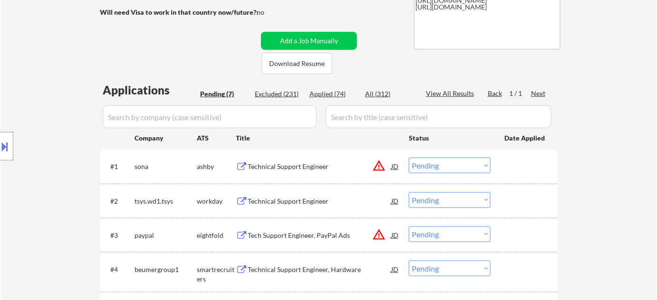
click at [10, 155] on div at bounding box center [6, 146] width 13 height 29
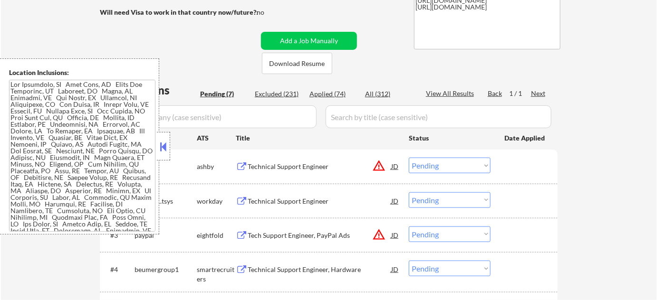
scroll to position [0, 0]
drag, startPoint x: 165, startPoint y: 151, endPoint x: 175, endPoint y: 150, distance: 10.6
click at [165, 151] on button at bounding box center [163, 147] width 10 height 14
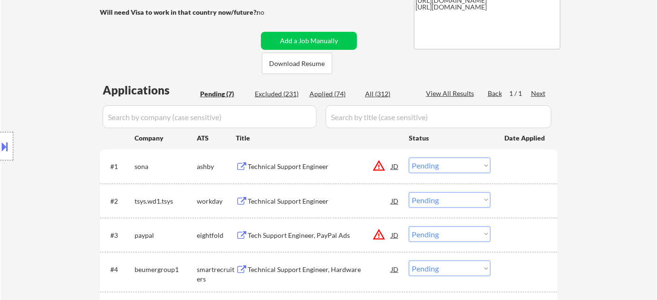
click at [449, 160] on select "Choose an option... Pending Applied Excluded (Questions) Excluded (Expired) Exc…" at bounding box center [450, 166] width 82 height 16
click at [409, 158] on select "Choose an option... Pending Applied Excluded (Questions) Excluded (Expired) Exc…" at bounding box center [450, 166] width 82 height 16
click at [458, 237] on select "Choose an option... Pending Applied Excluded (Questions) Excluded (Expired) Exc…" at bounding box center [450, 235] width 82 height 16
click at [567, 192] on div "← Return to /applysquad Mailslurp Inbox Job Search Builder Julian Martinez User…" at bounding box center [329, 157] width 656 height 584
select select ""pending""
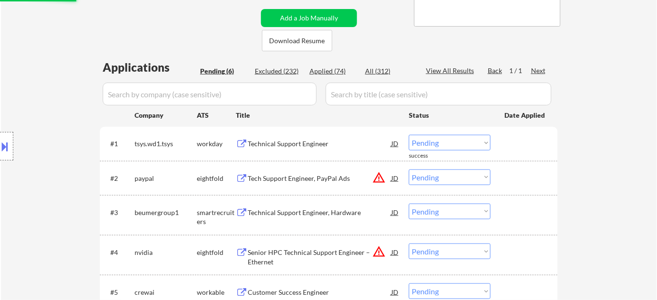
scroll to position [216, 0]
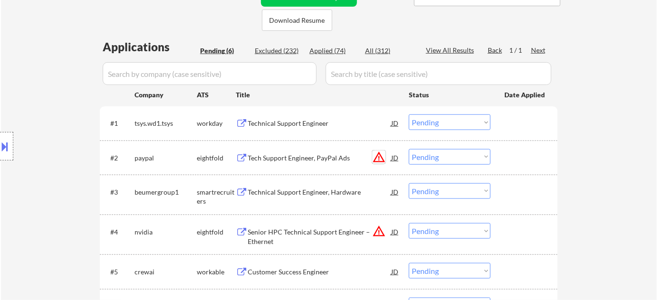
click at [378, 153] on button "warning_amber" at bounding box center [378, 157] width 13 height 13
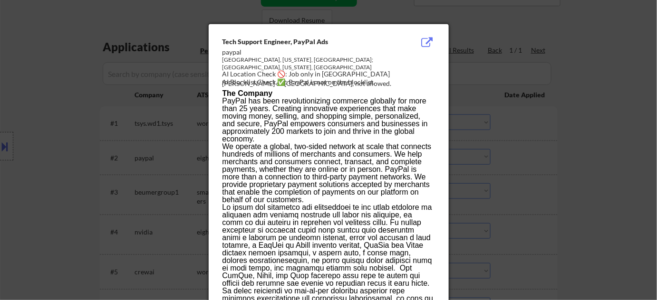
click at [529, 177] on div at bounding box center [328, 150] width 657 height 300
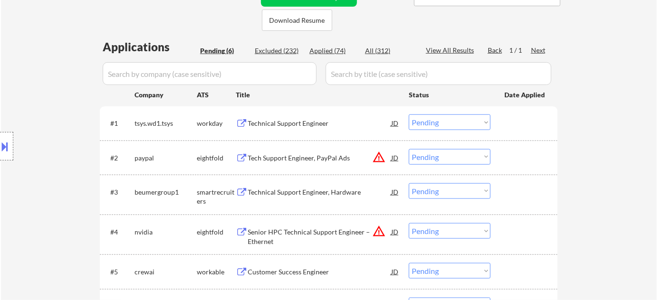
click at [444, 157] on select "Choose an option... Pending Applied Excluded (Questions) Excluded (Expired) Exc…" at bounding box center [450, 157] width 82 height 16
click at [409, 149] on select "Choose an option... Pending Applied Excluded (Questions) Excluded (Expired) Exc…" at bounding box center [450, 157] width 82 height 16
select select ""pending""
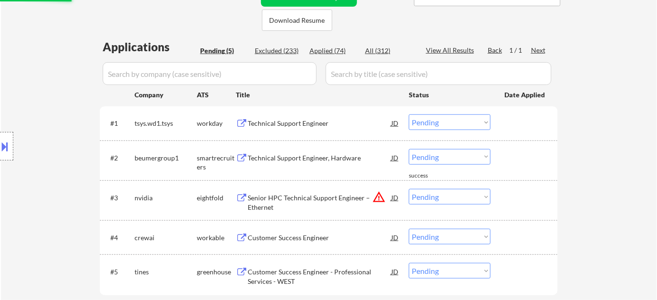
click at [378, 193] on button "warning_amber" at bounding box center [378, 197] width 13 height 13
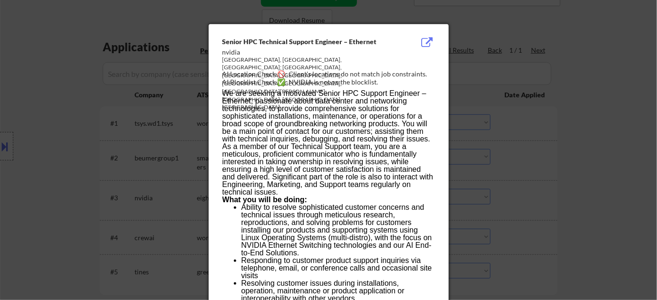
click at [526, 193] on div at bounding box center [328, 150] width 657 height 300
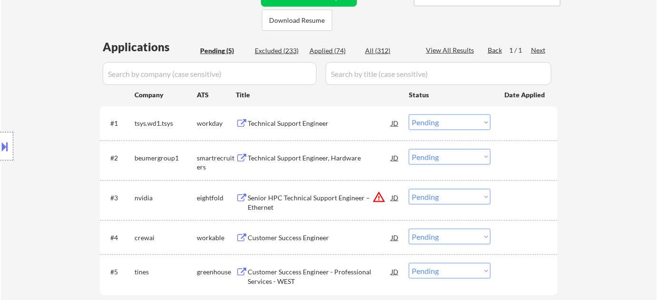
click at [450, 196] on select "Choose an option... Pending Applied Excluded (Questions) Excluded (Expired) Exc…" at bounding box center [450, 197] width 82 height 16
click at [409, 189] on select "Choose an option... Pending Applied Excluded (Questions) Excluded (Expired) Exc…" at bounding box center [450, 197] width 82 height 16
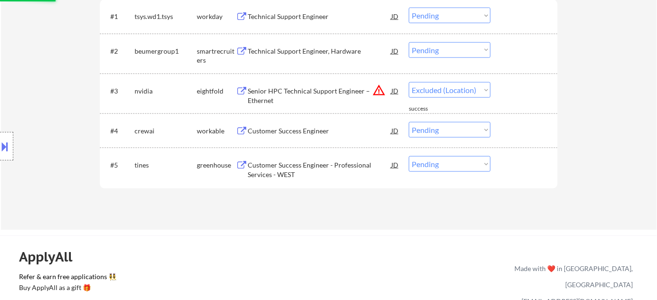
scroll to position [302, 0]
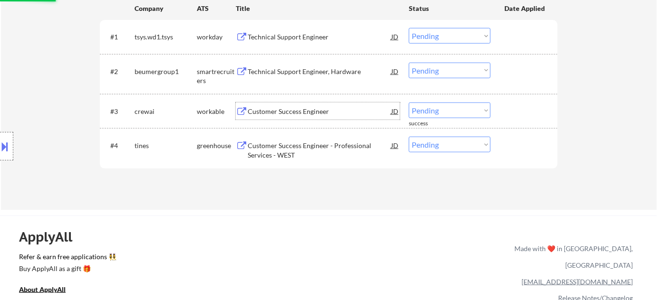
click at [296, 109] on div "Customer Success Engineer" at bounding box center [320, 112] width 144 height 10
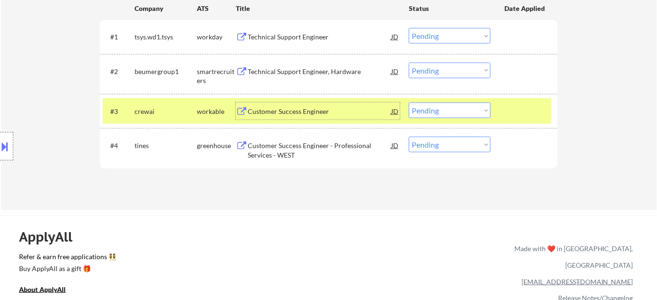
click at [444, 112] on select "Choose an option... Pending Applied Excluded (Questions) Excluded (Expired) Exc…" at bounding box center [450, 111] width 82 height 16
click at [409, 103] on select "Choose an option... Pending Applied Excluded (Questions) Excluded (Expired) Exc…" at bounding box center [450, 111] width 82 height 16
select select ""pending""
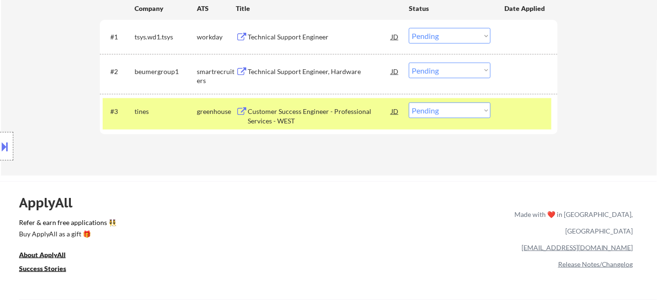
click at [292, 111] on div "Customer Success Engineer - Professional Services - WEST" at bounding box center [320, 116] width 144 height 19
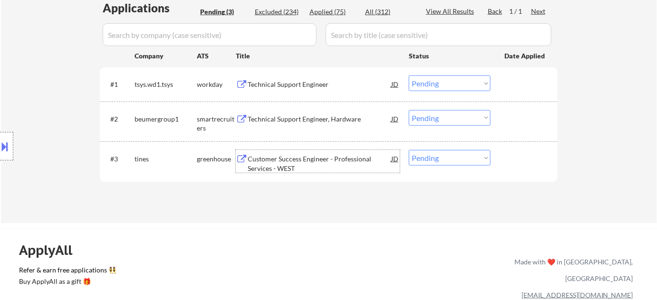
scroll to position [216, 0]
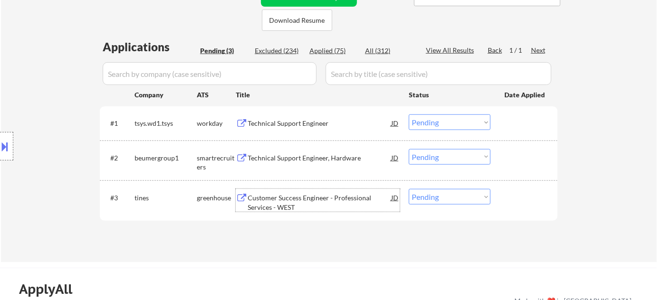
click at [297, 156] on div "Technical Support Engineer, Hardware" at bounding box center [320, 159] width 144 height 10
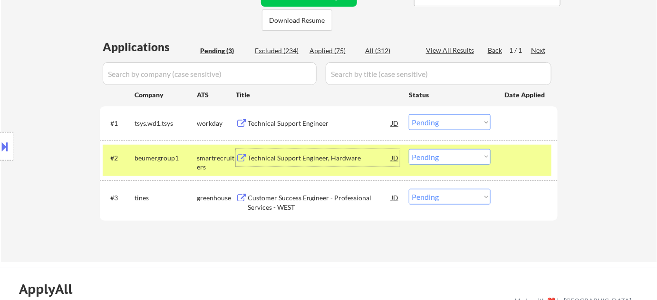
click at [463, 154] on select "Choose an option... Pending Applied Excluded (Questions) Excluded (Expired) Exc…" at bounding box center [450, 157] width 82 height 16
click at [409, 149] on select "Choose an option... Pending Applied Excluded (Questions) Excluded (Expired) Exc…" at bounding box center [450, 157] width 82 height 16
select select ""pending""
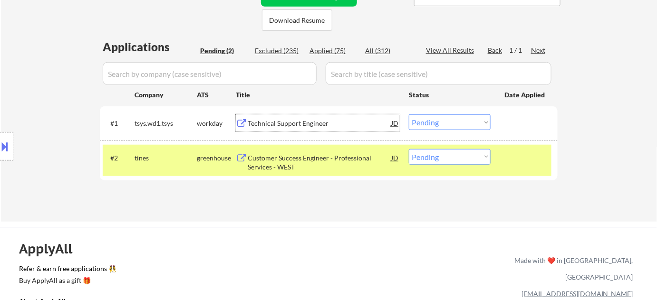
click at [299, 121] on div "Technical Support Engineer" at bounding box center [320, 124] width 144 height 10
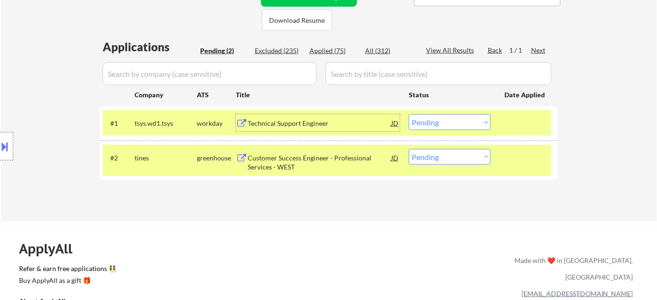
click at [457, 126] on select "Choose an option... Pending Applied Excluded (Questions) Excluded (Expired) Exc…" at bounding box center [450, 123] width 82 height 16
click at [409, 115] on select "Choose an option... Pending Applied Excluded (Questions) Excluded (Expired) Exc…" at bounding box center [450, 123] width 82 height 16
select select ""pending""
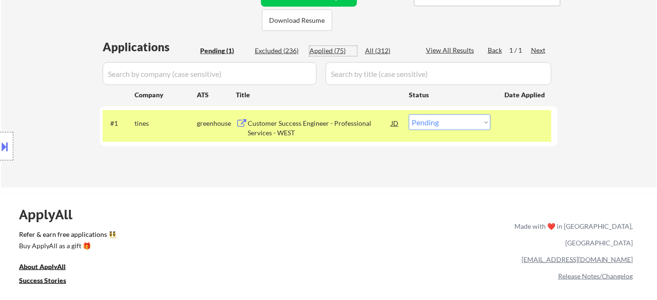
click at [327, 51] on div "Applied (75)" at bounding box center [333, 51] width 48 height 10
click at [253, 68] on input "input" at bounding box center [210, 73] width 214 height 23
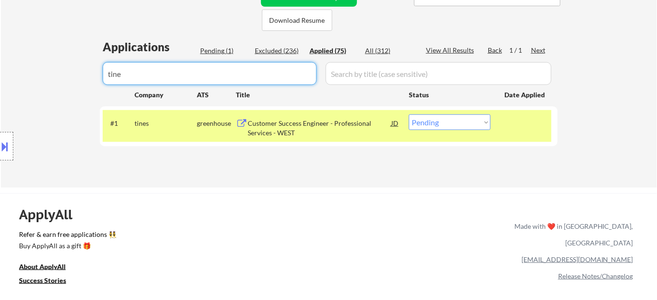
type input "tines"
select select ""applied""
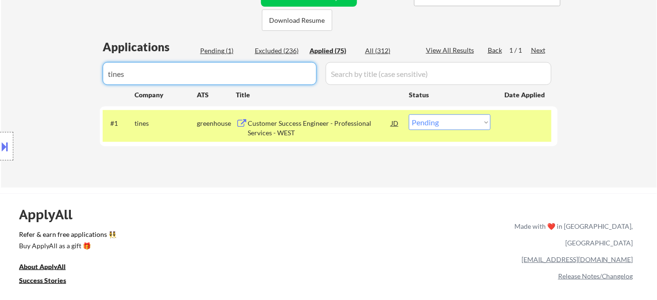
select select ""applied""
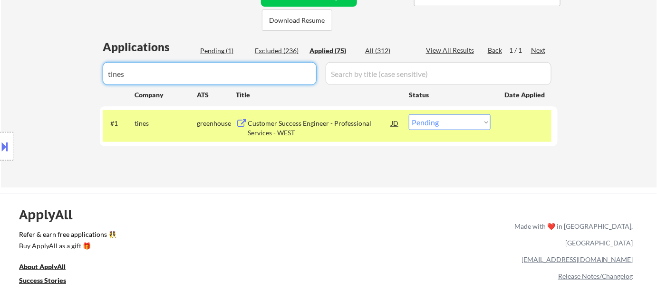
select select ""applied""
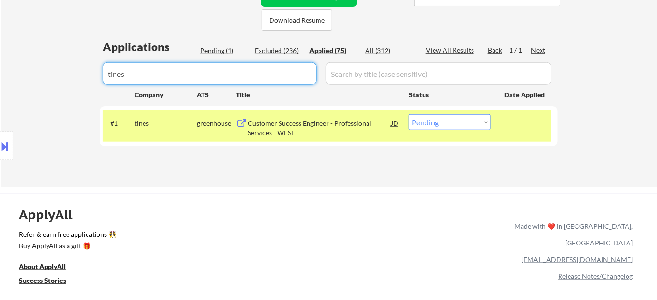
select select ""applied""
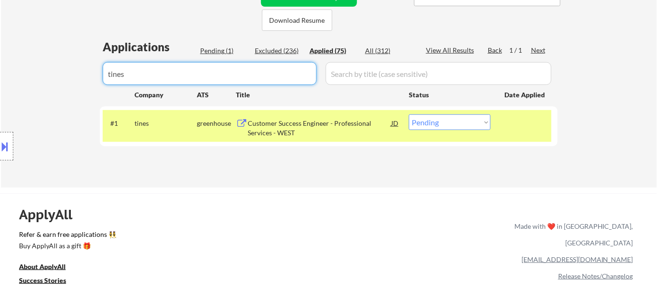
select select ""applied""
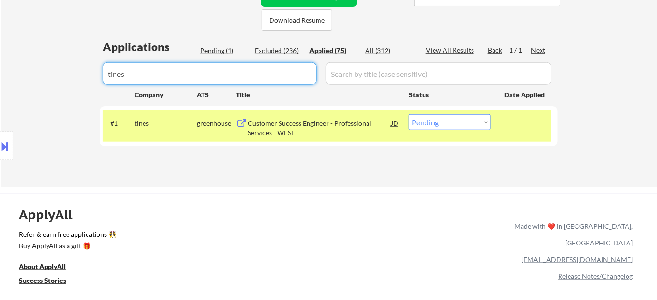
select select ""applied""
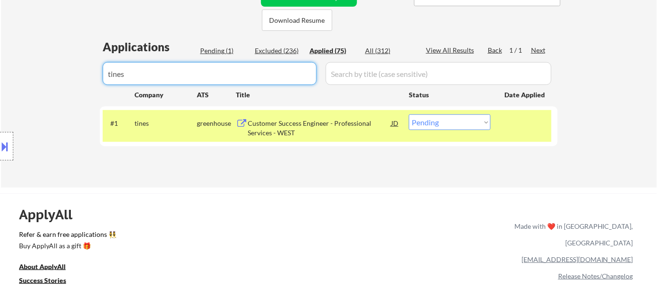
select select ""applied""
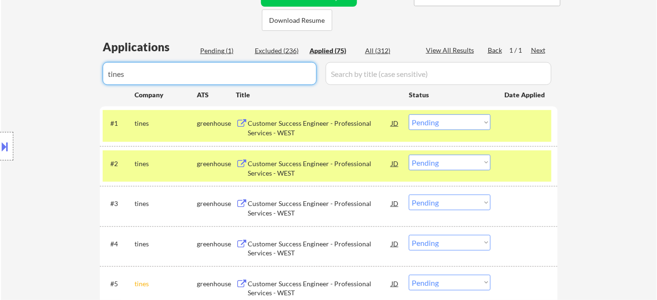
select select ""applied""
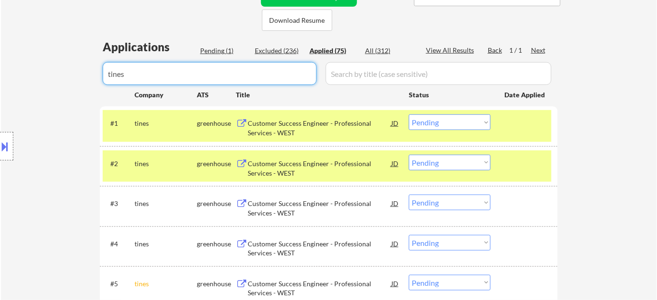
select select ""applied""
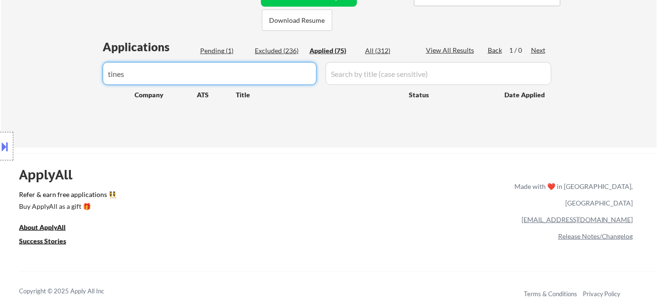
drag, startPoint x: 174, startPoint y: 74, endPoint x: 44, endPoint y: 75, distance: 129.8
click at [222, 50] on div "Pending (1)" at bounding box center [224, 51] width 48 height 10
click at [223, 49] on div "Pending (1)" at bounding box center [224, 51] width 48 height 10
select select ""applied""
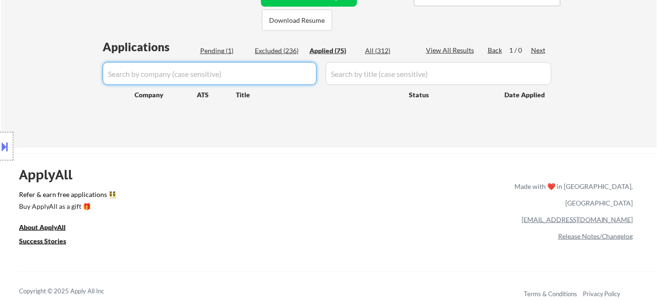
select select ""applied""
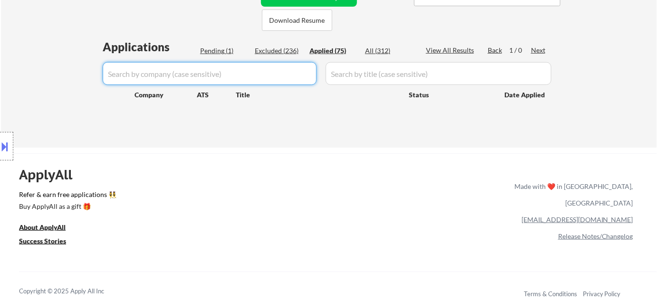
select select ""applied""
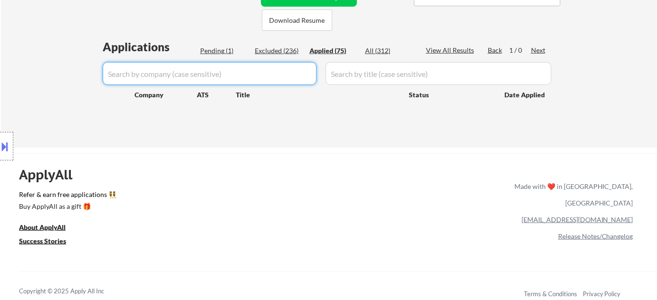
select select ""applied""
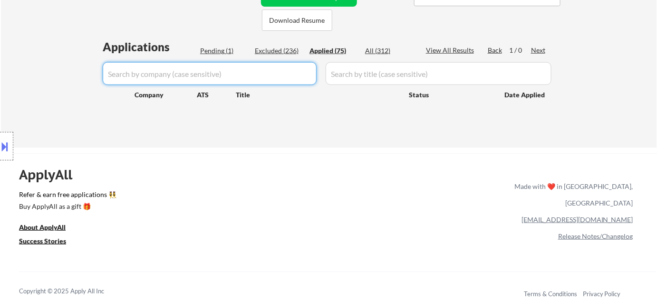
select select ""applied""
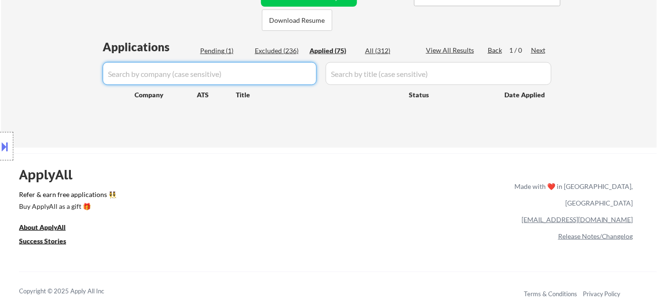
select select ""applied""
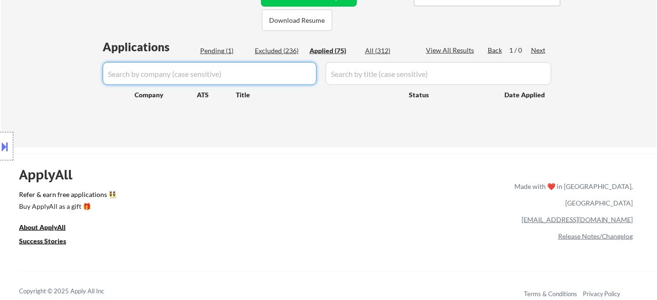
select select ""applied""
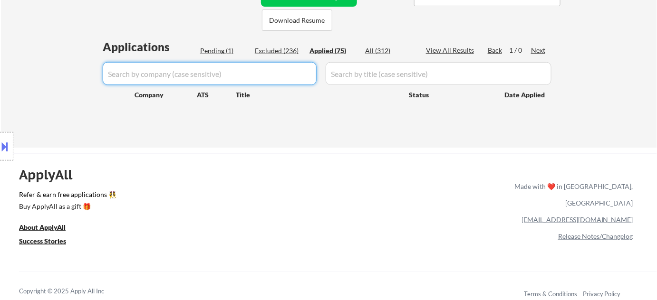
select select ""applied""
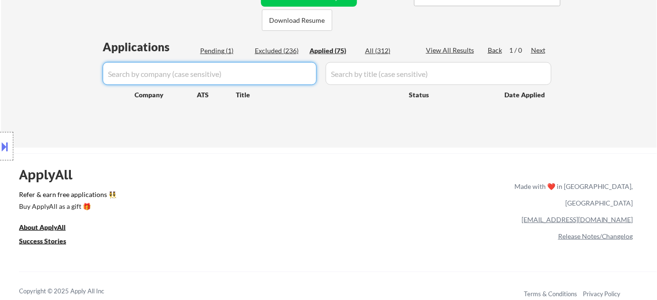
select select ""applied""
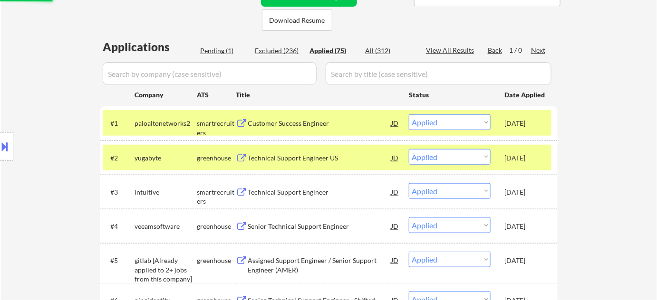
select select ""pending""
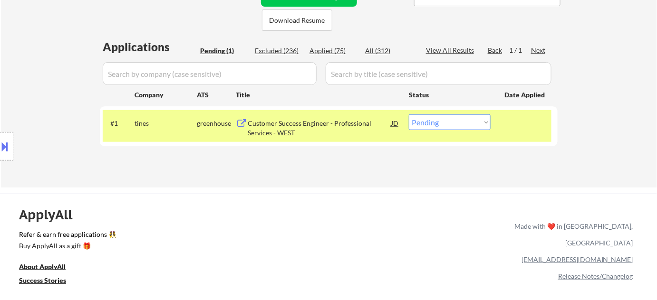
click at [278, 130] on div "Customer Success Engineer - Professional Services - WEST" at bounding box center [320, 128] width 144 height 19
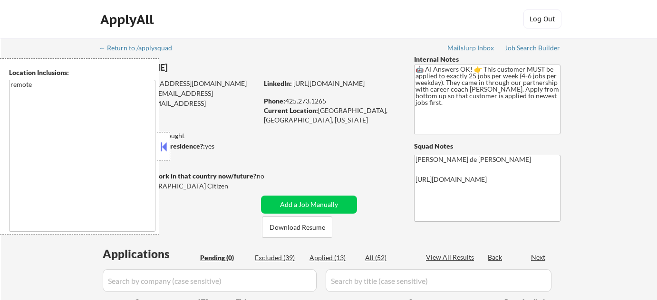
scroll to position [173, 0]
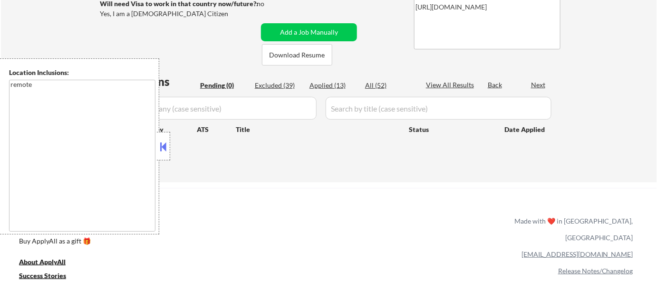
click at [159, 148] on button at bounding box center [163, 147] width 10 height 14
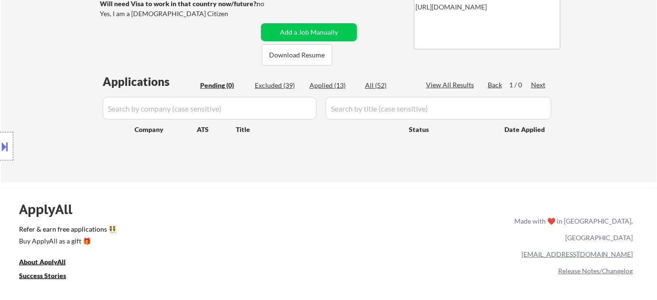
click at [278, 87] on div "Excluded (39)" at bounding box center [279, 86] width 48 height 10
select select ""excluded__location_""
select select ""excluded__bad_match_""
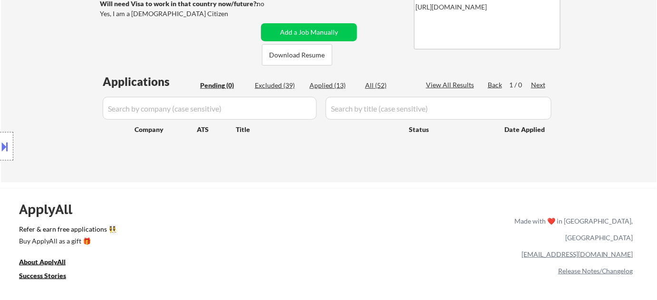
select select ""excluded__expired_""
select select ""excluded__bad_match_""
select select ""excluded""
select select ""excluded__expired_""
select select ""excluded__other_""
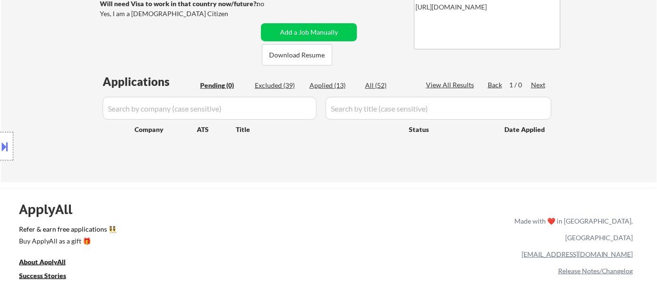
select select ""excluded__bad_match_""
select select ""excluded__expired_""
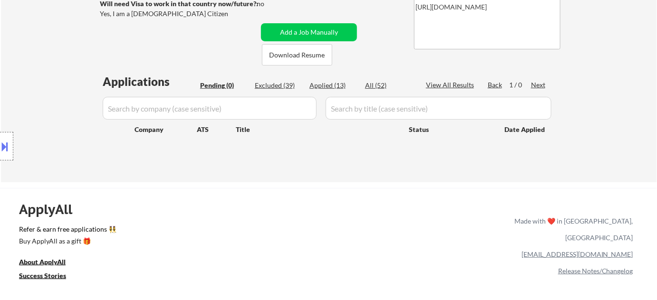
select select ""excluded__location_""
select select ""excluded__bad_match_""
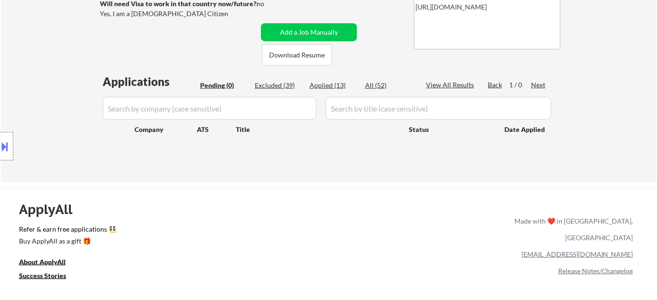
select select ""excluded__location_""
select select ""excluded__bad_match_""
select select ""excluded__expired_""
select select ""excluded__bad_match_""
select select ""excluded__location_""
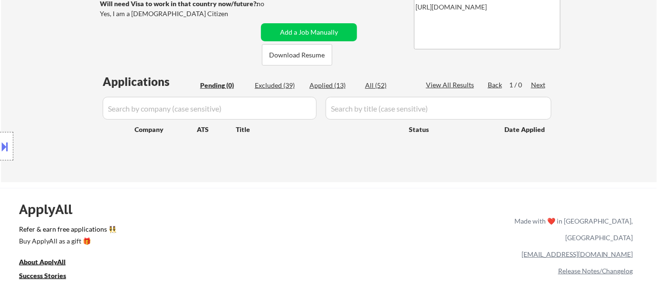
select select ""excluded__expired_""
select select ""excluded__bad_match_""
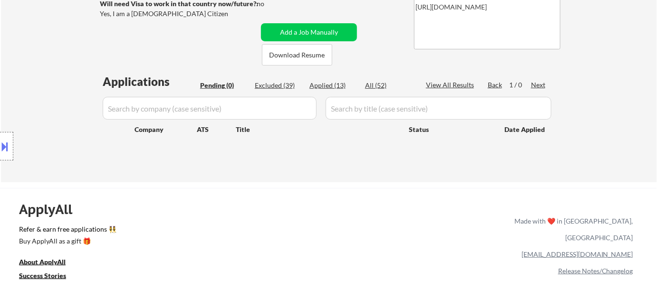
select select ""excluded__location_""
select select ""excluded__expired_""
select select ""excluded__location_""
select select ""excluded__bad_match_""
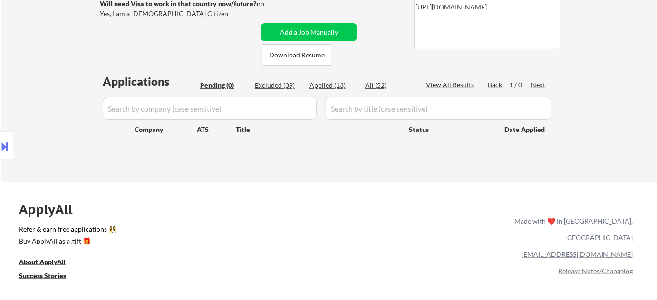
select select ""excluded__bad_match_""
select select ""excluded__location_""
select select ""excluded__bad_match_""
select select ""excluded__expired_""
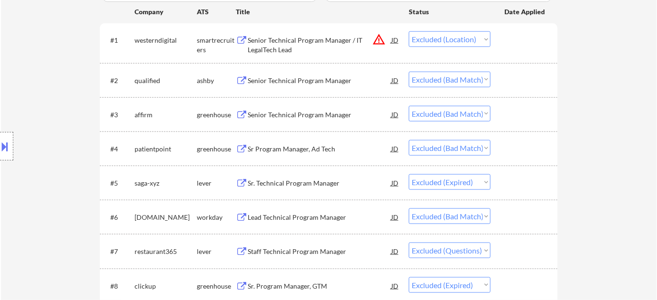
scroll to position [432, 0]
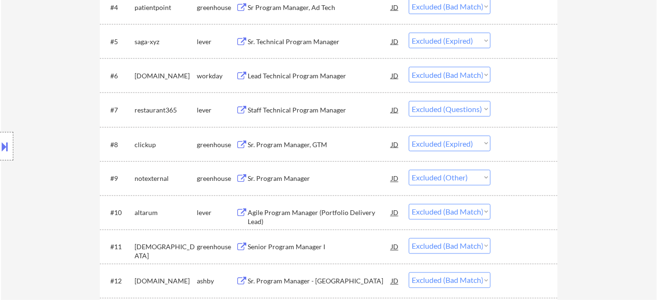
click at [282, 176] on div "Sr. Program Manager" at bounding box center [320, 179] width 144 height 10
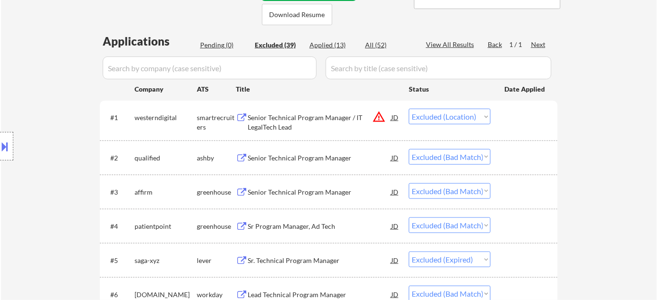
scroll to position [389, 0]
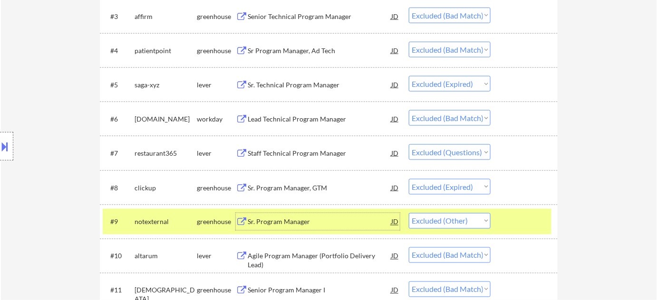
drag, startPoint x: 459, startPoint y: 222, endPoint x: 459, endPoint y: 213, distance: 8.6
click at [459, 222] on select "Choose an option... Pending Applied Excluded (Questions) Excluded (Expired) Exc…" at bounding box center [450, 221] width 82 height 16
select select ""pending""
click at [409, 213] on select "Choose an option... Pending Applied Excluded (Questions) Excluded (Expired) Exc…" at bounding box center [450, 221] width 82 height 16
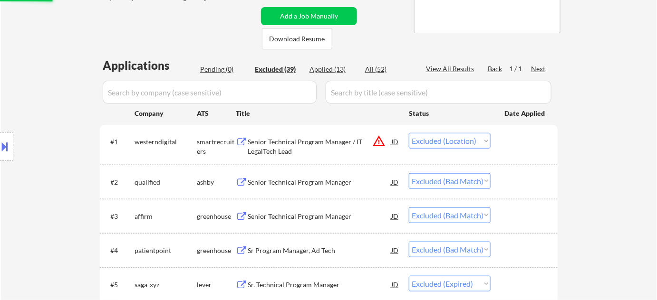
scroll to position [129, 0]
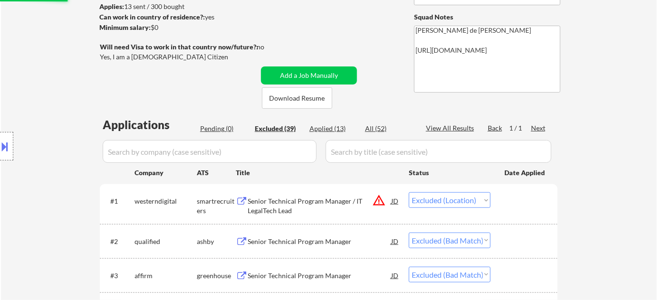
click at [225, 127] on div "Pending (0)" at bounding box center [224, 129] width 48 height 10
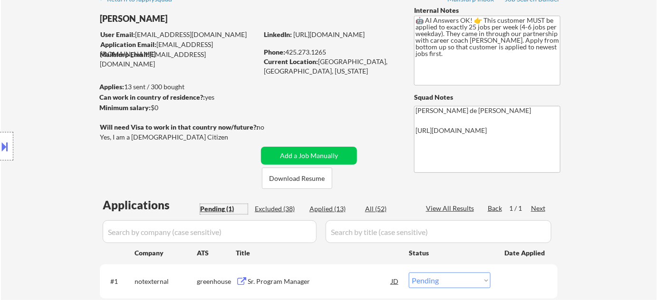
scroll to position [86, 0]
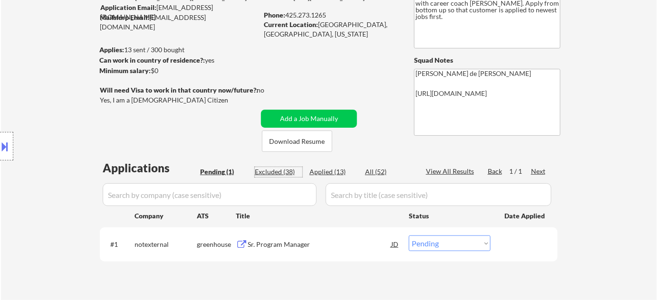
click at [279, 171] on div "Excluded (38)" at bounding box center [279, 172] width 48 height 10
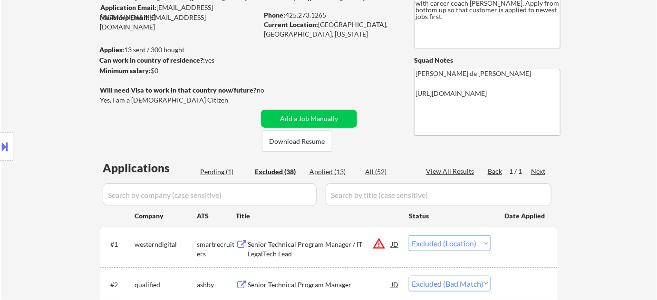
click at [210, 172] on div "Pending (1)" at bounding box center [224, 172] width 48 height 10
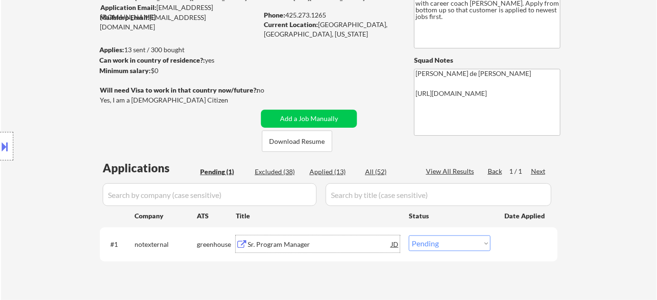
click at [278, 245] on div "Sr. Program Manager" at bounding box center [320, 245] width 144 height 10
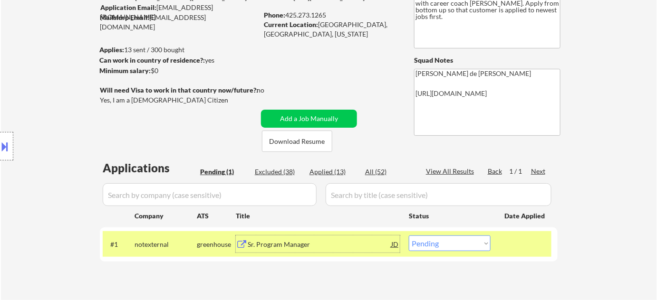
drag, startPoint x: 478, startPoint y: 247, endPoint x: 475, endPoint y: 242, distance: 5.1
click at [478, 247] on select "Choose an option... Pending Applied Excluded (Questions) Excluded (Expired) Exc…" at bounding box center [450, 244] width 82 height 16
select select ""excluded__other_""
click at [409, 236] on select "Choose an option... Pending Applied Excluded (Questions) Excluded (Expired) Exc…" at bounding box center [450, 244] width 82 height 16
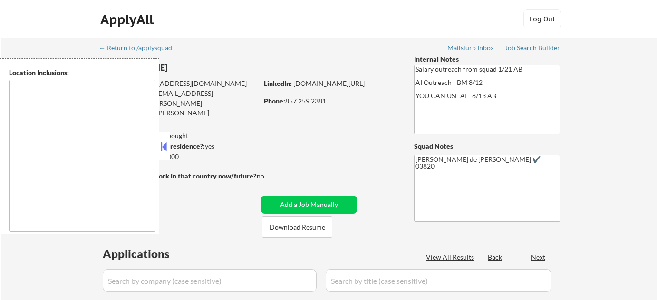
type textarea "[GEOGRAPHIC_DATA], [GEOGRAPHIC_DATA] [GEOGRAPHIC_DATA], [GEOGRAPHIC_DATA] [GEOG…"
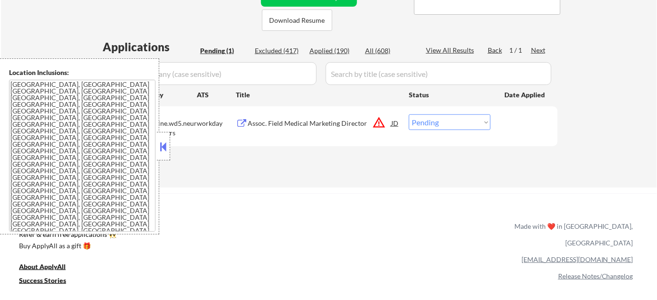
scroll to position [259, 0]
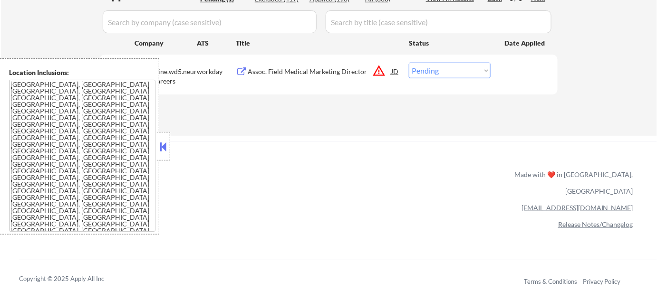
click at [167, 152] on button at bounding box center [163, 147] width 10 height 14
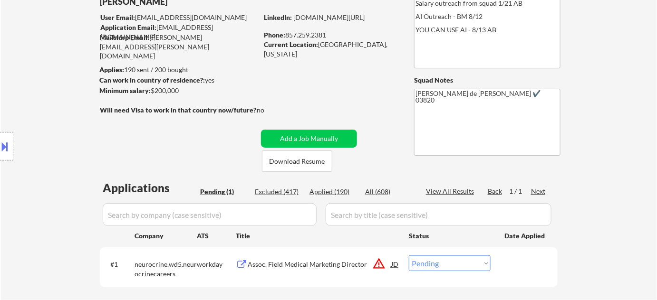
scroll to position [86, 0]
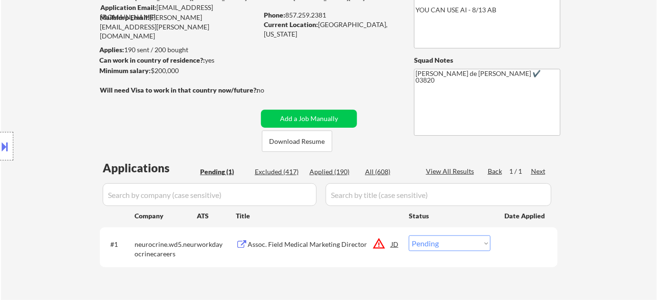
click at [375, 243] on button "warning_amber" at bounding box center [378, 243] width 13 height 13
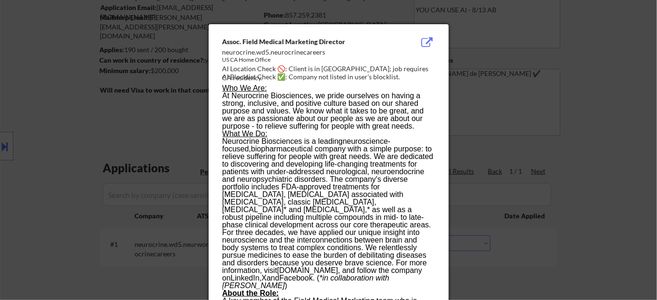
click at [575, 127] on div at bounding box center [328, 150] width 657 height 300
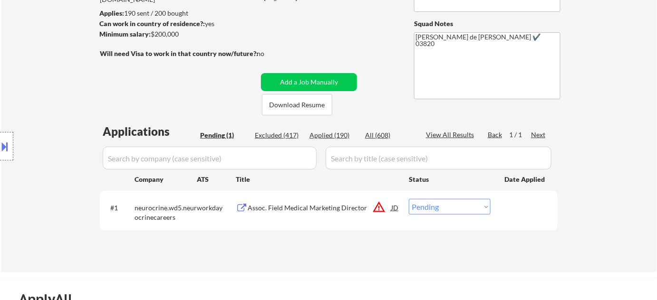
scroll to position [173, 0]
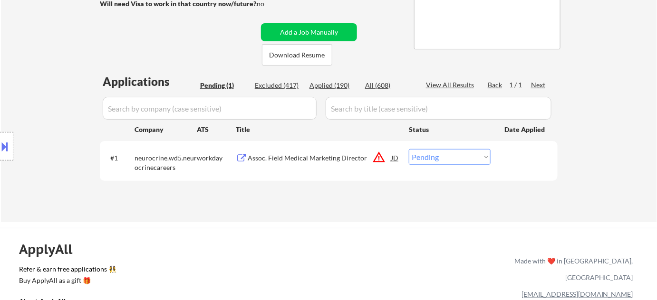
drag, startPoint x: 478, startPoint y: 150, endPoint x: 475, endPoint y: 163, distance: 13.1
click at [478, 150] on select "Choose an option... Pending Applied Excluded (Questions) Excluded (Expired) Exc…" at bounding box center [450, 157] width 82 height 16
select select ""excluded__location_""
click at [409, 149] on select "Choose an option... Pending Applied Excluded (Questions) Excluded (Expired) Exc…" at bounding box center [450, 157] width 82 height 16
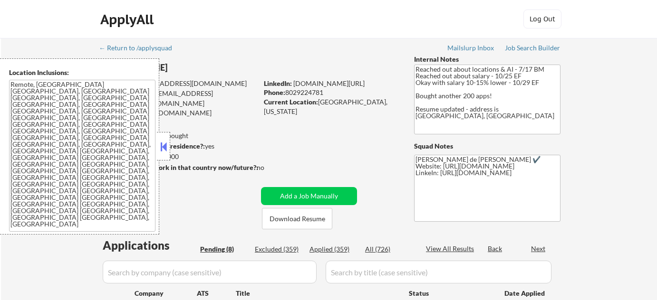
select select ""pending""
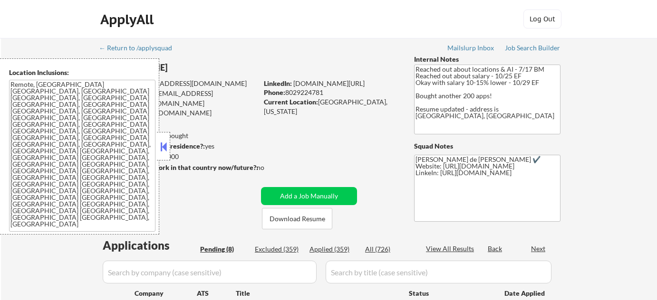
select select ""pending""
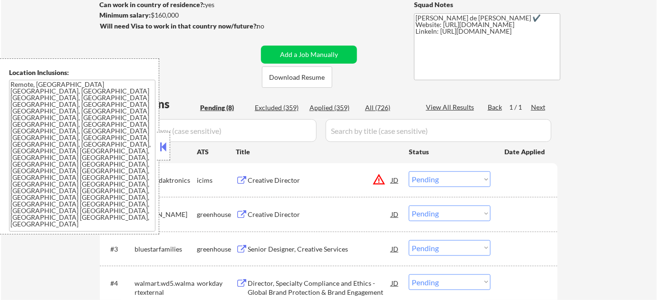
scroll to position [173, 0]
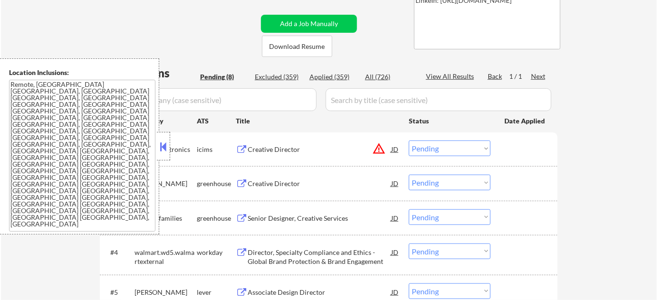
click at [165, 145] on button at bounding box center [163, 147] width 10 height 14
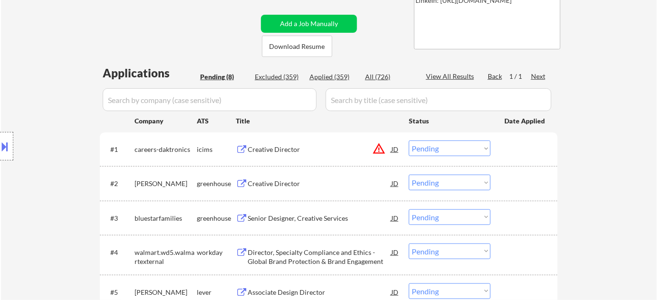
click at [261, 185] on div "Creative Director" at bounding box center [320, 184] width 144 height 10
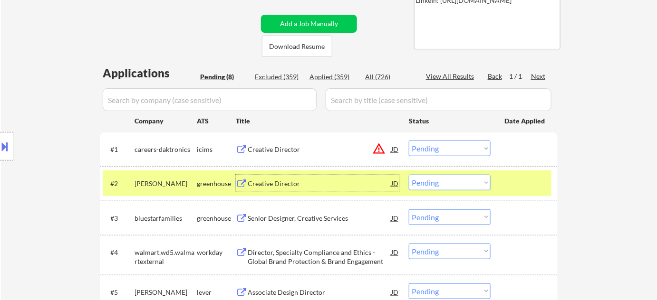
click at [302, 218] on div "Senior Designer, Creative Services" at bounding box center [320, 219] width 144 height 10
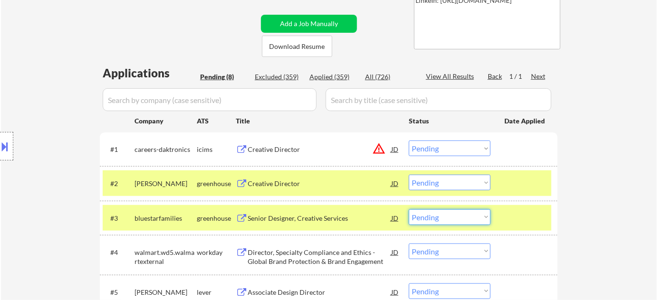
click at [441, 219] on select "Choose an option... Pending Applied Excluded (Questions) Excluded (Expired) Exc…" at bounding box center [450, 218] width 82 height 16
click at [409, 210] on select "Choose an option... Pending Applied Excluded (Questions) Excluded (Expired) Exc…" at bounding box center [450, 218] width 82 height 16
select select ""pending""
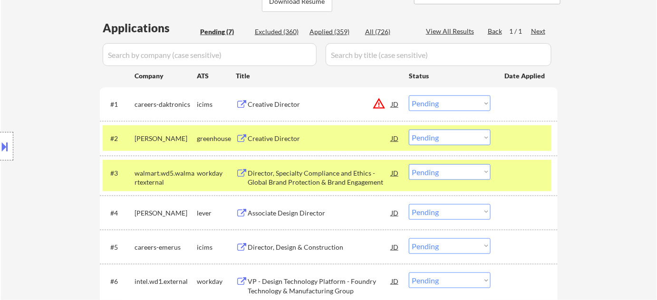
scroll to position [259, 0]
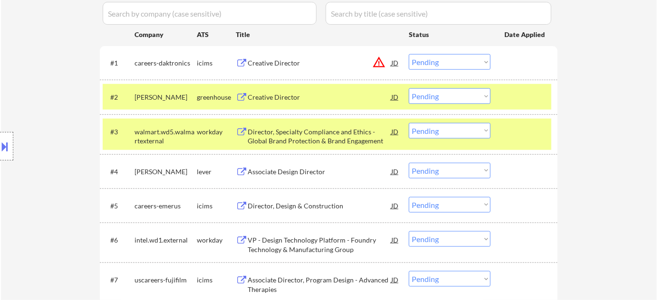
click at [375, 62] on button "warning_amber" at bounding box center [378, 62] width 13 height 13
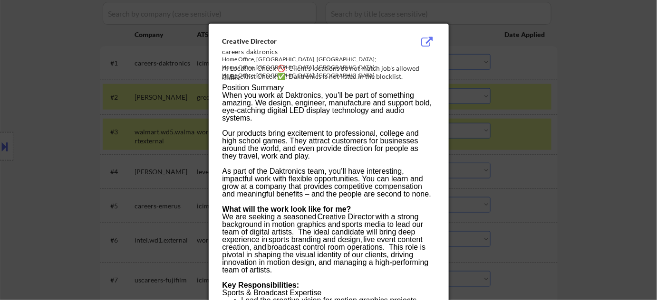
click at [526, 117] on div at bounding box center [328, 150] width 657 height 300
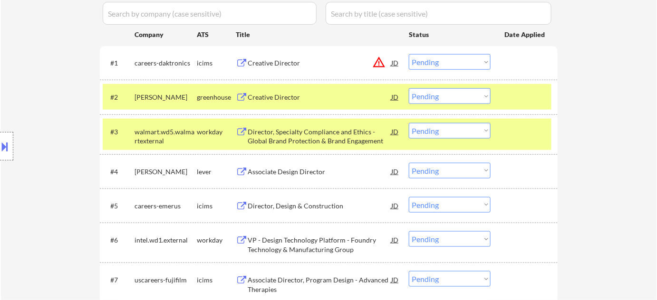
drag, startPoint x: 463, startPoint y: 54, endPoint x: 461, endPoint y: 64, distance: 10.1
click at [463, 54] on select "Choose an option... Pending Applied Excluded (Questions) Excluded (Expired) Exc…" at bounding box center [450, 62] width 82 height 16
click at [409, 54] on select "Choose an option... Pending Applied Excluded (Questions) Excluded (Expired) Exc…" at bounding box center [450, 62] width 82 height 16
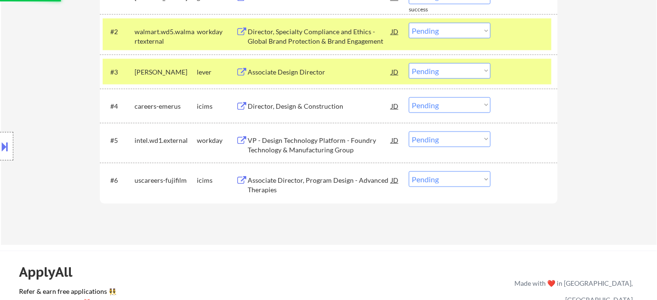
scroll to position [302, 0]
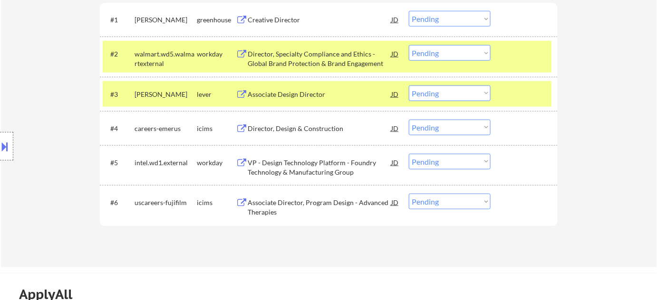
click at [303, 92] on div "Associate Design Director" at bounding box center [320, 95] width 144 height 10
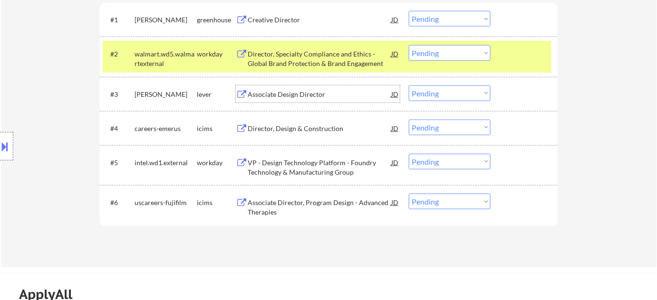
click at [309, 165] on div "VP - Design Technology Platform - Foundry Technology & Manufacturing Group" at bounding box center [320, 167] width 144 height 19
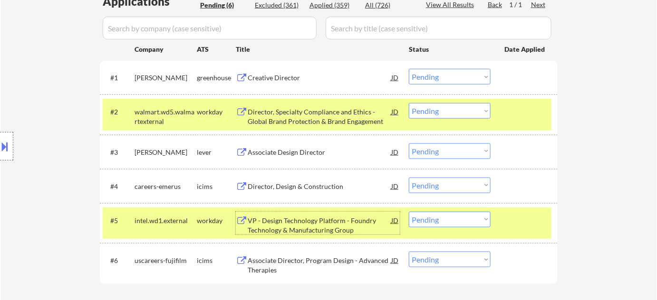
scroll to position [259, 0]
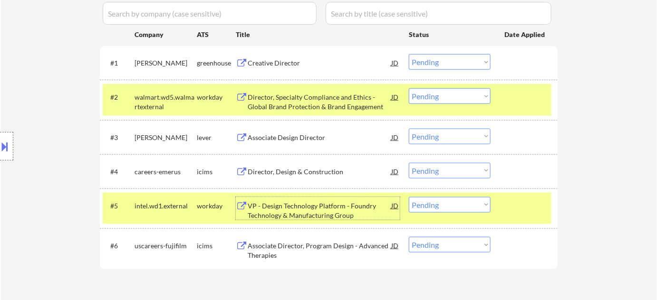
drag, startPoint x: 421, startPoint y: 62, endPoint x: 422, endPoint y: 68, distance: 6.3
click at [421, 62] on select "Choose an option... Pending Applied Excluded (Questions) Excluded (Expired) Exc…" at bounding box center [450, 62] width 82 height 16
click at [409, 54] on select "Choose an option... Pending Applied Excluded (Questions) Excluded (Expired) Exc…" at bounding box center [450, 62] width 82 height 16
select select ""pending""
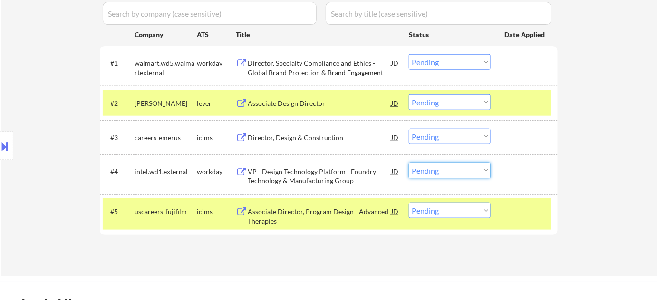
click at [456, 169] on select "Choose an option... Pending Applied Excluded (Questions) Excluded (Expired) Exc…" at bounding box center [450, 171] width 82 height 16
click at [409, 163] on select "Choose an option... Pending Applied Excluded (Questions) Excluded (Expired) Exc…" at bounding box center [450, 171] width 82 height 16
select select ""pending""
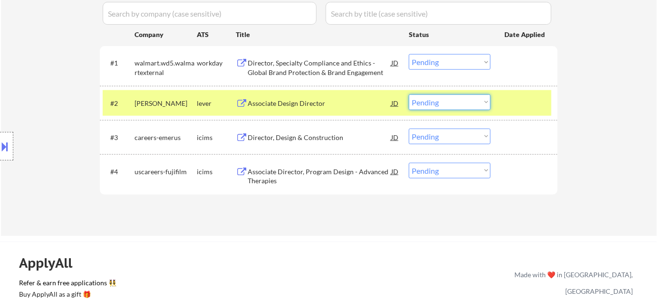
click at [451, 102] on select "Choose an option... Pending Applied Excluded (Questions) Excluded (Expired) Exc…" at bounding box center [450, 103] width 82 height 16
click at [409, 95] on select "Choose an option... Pending Applied Excluded (Questions) Excluded (Expired) Exc…" at bounding box center [450, 103] width 82 height 16
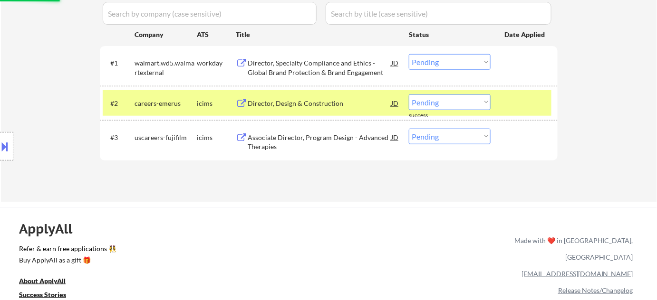
click at [446, 99] on select "Choose an option... Pending Applied Excluded (Questions) Excluded (Expired) Exc…" at bounding box center [450, 103] width 82 height 16
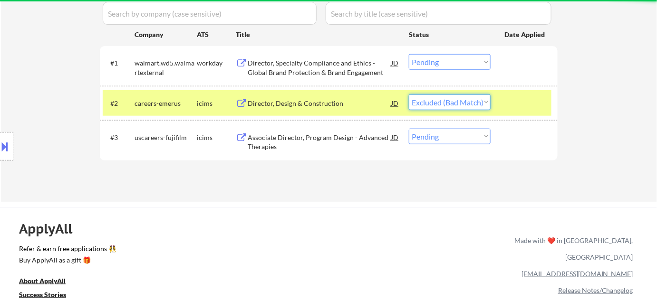
click at [409, 95] on select "Choose an option... Pending Applied Excluded (Questions) Excluded (Expired) Exc…" at bounding box center [450, 103] width 82 height 16
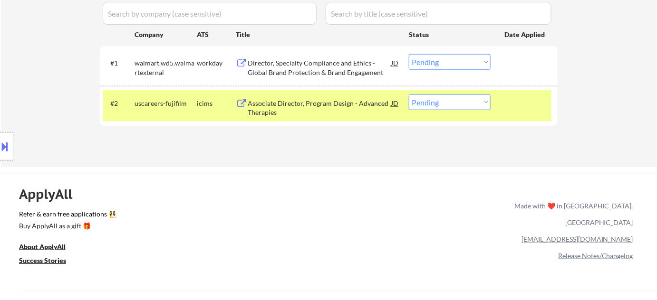
click at [308, 100] on div "Associate Director, Program Design - Advanced Therapies" at bounding box center [320, 108] width 144 height 19
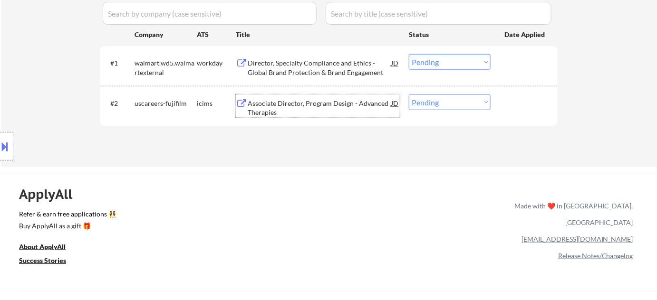
click at [435, 102] on select "Choose an option... Pending Applied Excluded (Questions) Excluded (Expired) Exc…" at bounding box center [450, 103] width 82 height 16
select select ""excluded__bad_match_""
click at [409, 95] on select "Choose an option... Pending Applied Excluded (Questions) Excluded (Expired) Exc…" at bounding box center [450, 103] width 82 height 16
click at [311, 50] on div "#1 walmart.wd5.walmartexternal workday Director, Specialty Compliance and Ethic…" at bounding box center [327, 65] width 449 height 31
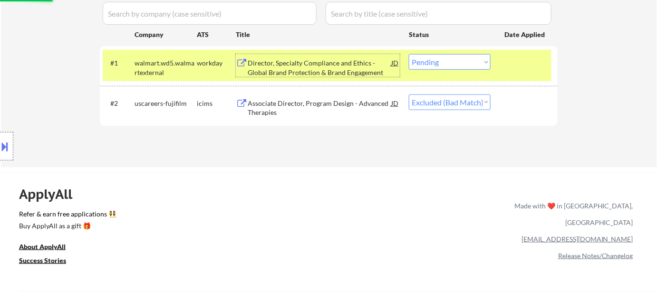
click at [303, 66] on div "Director, Specialty Compliance and Ethics - Global Brand Protection & Brand Eng…" at bounding box center [320, 67] width 144 height 19
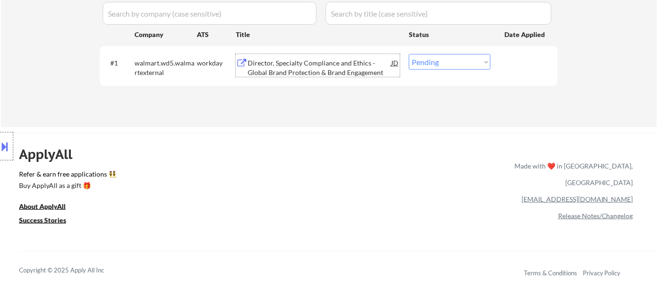
click at [448, 65] on select "Choose an option... Pending Applied Excluded (Questions) Excluded (Expired) Exc…" at bounding box center [450, 62] width 82 height 16
select select ""excluded__bad_match_""
click at [409, 54] on select "Choose an option... Pending Applied Excluded (Questions) Excluded (Expired) Exc…" at bounding box center [450, 62] width 82 height 16
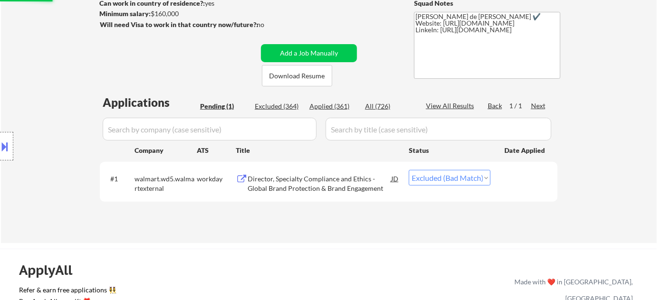
scroll to position [129, 0]
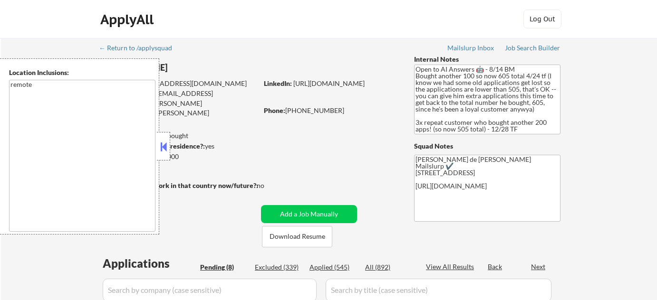
select select ""pending""
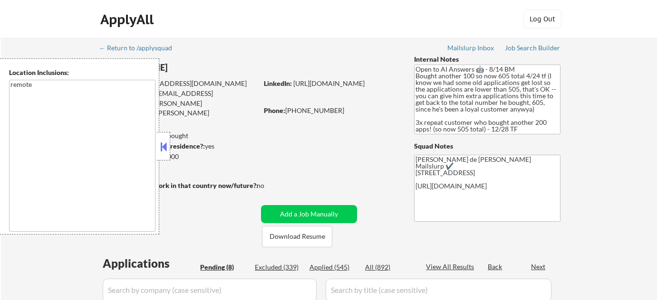
select select ""pending""
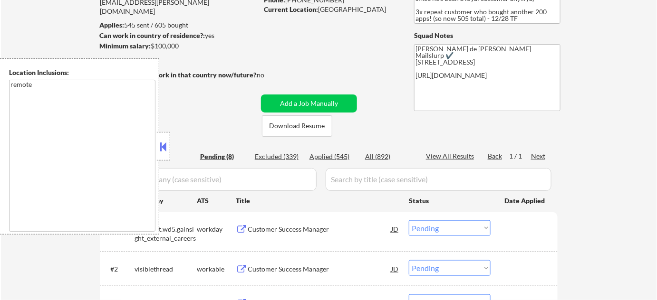
scroll to position [129, 0]
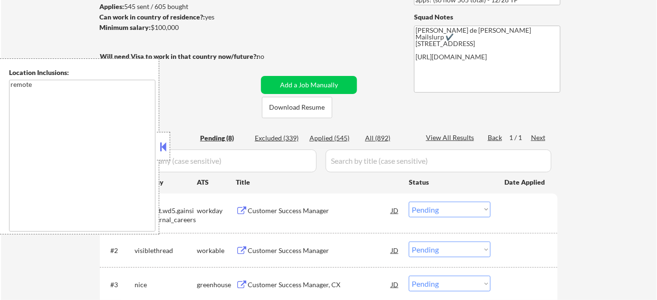
drag, startPoint x: 160, startPoint y: 141, endPoint x: 182, endPoint y: 141, distance: 21.4
click at [160, 142] on button at bounding box center [163, 147] width 10 height 14
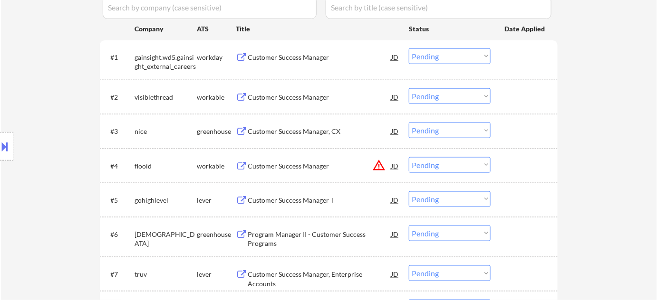
scroll to position [302, 0]
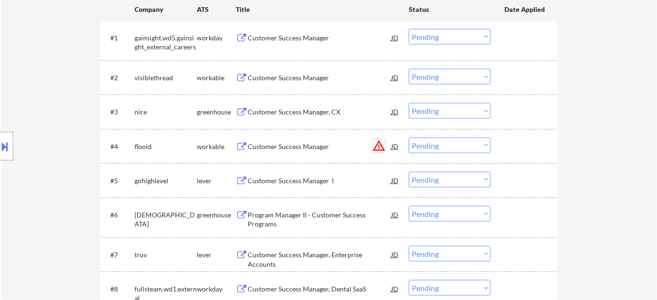
click at [377, 146] on button "warning_amber" at bounding box center [378, 145] width 13 height 13
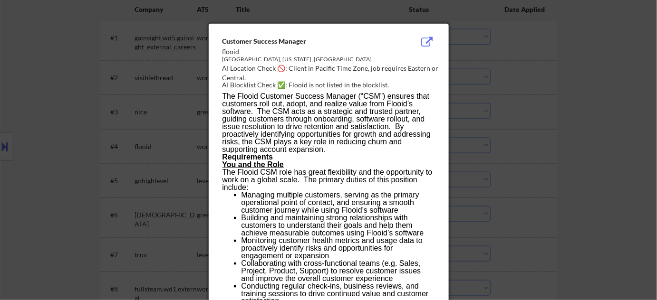
click at [563, 146] on div at bounding box center [328, 150] width 657 height 300
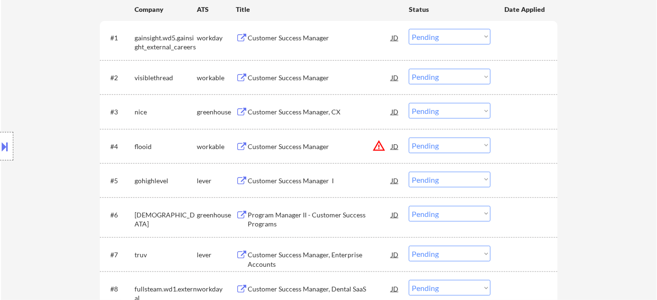
drag, startPoint x: 465, startPoint y: 138, endPoint x: 463, endPoint y: 145, distance: 8.0
click at [464, 138] on select "Choose an option... Pending Applied Excluded (Questions) Excluded (Expired) Exc…" at bounding box center [450, 146] width 82 height 16
click at [409, 138] on select "Choose an option... Pending Applied Excluded (Questions) Excluded (Expired) Exc…" at bounding box center [450, 146] width 82 height 16
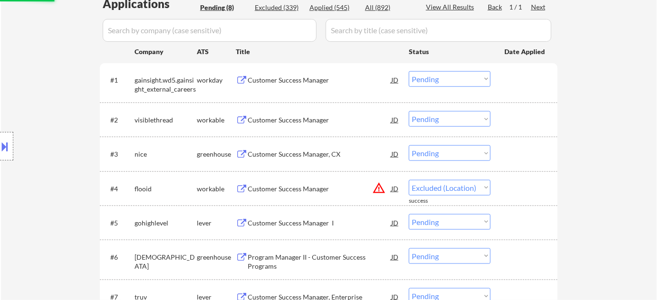
scroll to position [259, 0]
select select ""pending""
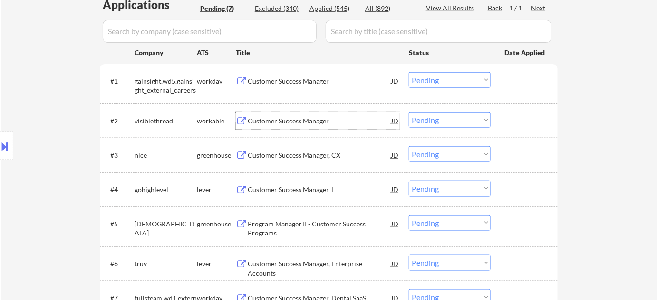
click at [279, 116] on div "Customer Success Manager" at bounding box center [320, 121] width 144 height 10
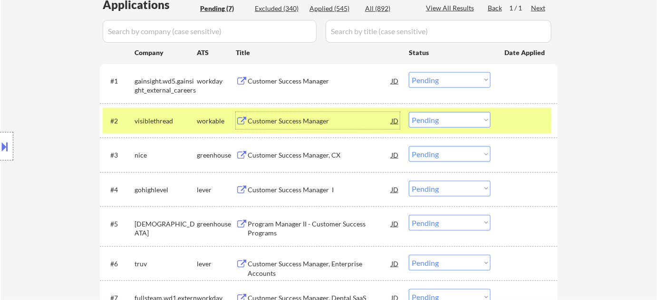
click at [449, 117] on select "Choose an option... Pending Applied Excluded (Questions) Excluded (Expired) Exc…" at bounding box center [450, 120] width 82 height 16
click at [409, 112] on select "Choose an option... Pending Applied Excluded (Questions) Excluded (Expired) Exc…" at bounding box center [450, 120] width 82 height 16
select select ""pending""
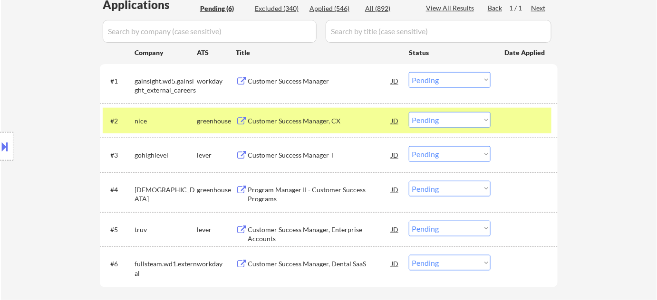
click at [322, 230] on div "Customer Success Manager, Enterprise Accounts" at bounding box center [320, 234] width 144 height 19
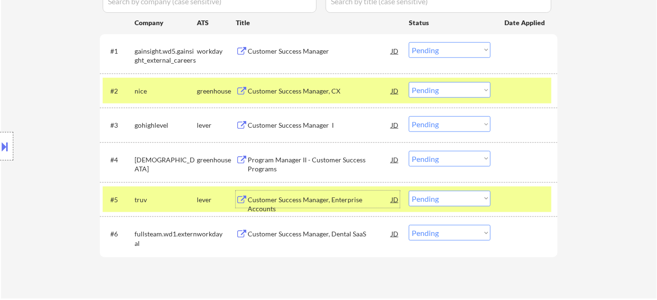
scroll to position [302, 0]
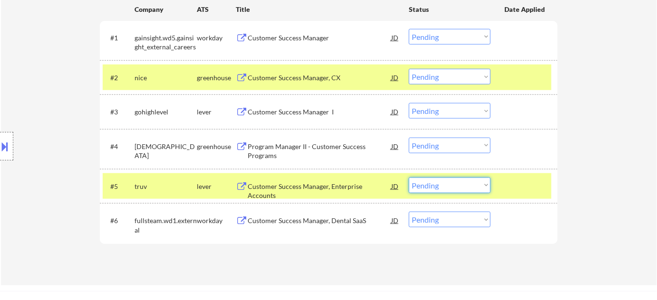
drag, startPoint x: 440, startPoint y: 186, endPoint x: 440, endPoint y: 178, distance: 7.6
click at [440, 186] on select "Choose an option... Pending Applied Excluded (Questions) Excluded (Expired) Exc…" at bounding box center [450, 186] width 82 height 16
click at [409, 178] on select "Choose an option... Pending Applied Excluded (Questions) Excluded (Expired) Exc…" at bounding box center [450, 186] width 82 height 16
select select ""pending""
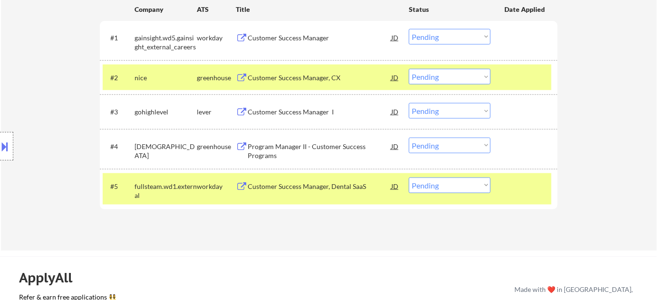
click at [301, 80] on div "Customer Success Manager, CX" at bounding box center [320, 78] width 144 height 10
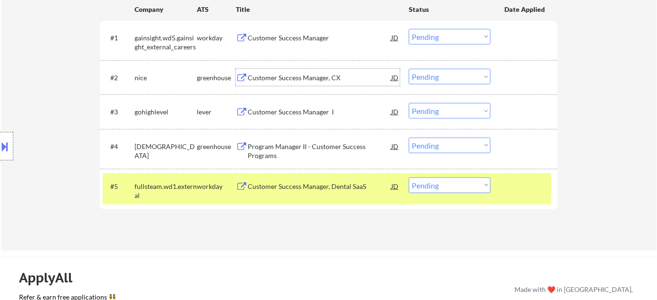
click at [300, 112] on div "Customer Success Manager I" at bounding box center [320, 112] width 144 height 10
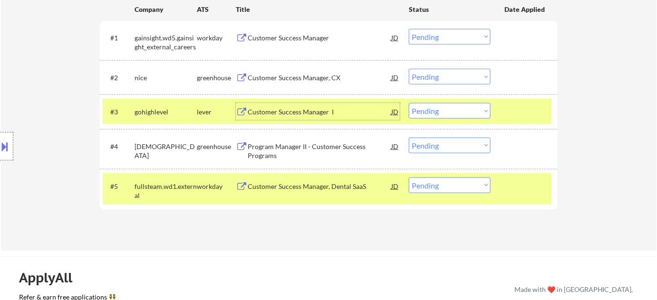
click at [438, 105] on select "Choose an option... Pending Applied Excluded (Questions) Excluded (Expired) Exc…" at bounding box center [450, 111] width 82 height 16
click at [409, 103] on select "Choose an option... Pending Applied Excluded (Questions) Excluded (Expired) Exc…" at bounding box center [450, 111] width 82 height 16
select select ""pending""
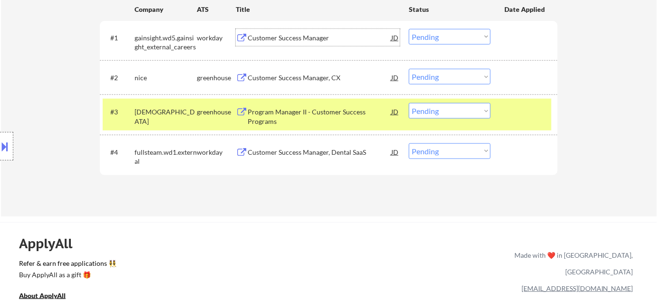
click at [295, 39] on div "Customer Success Manager" at bounding box center [320, 38] width 144 height 10
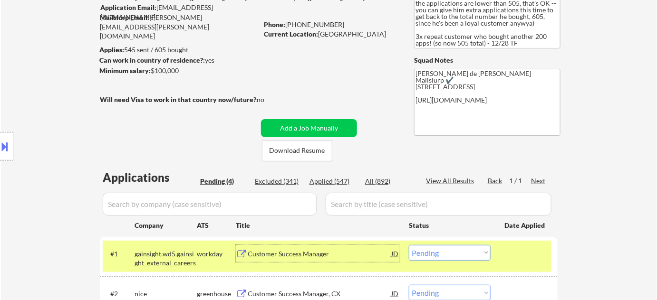
scroll to position [43, 0]
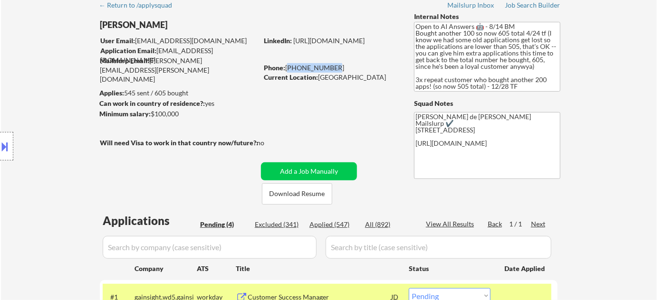
drag, startPoint x: 287, startPoint y: 67, endPoint x: 329, endPoint y: 64, distance: 42.4
click at [329, 64] on div "Phone: 623-734-3512" at bounding box center [331, 68] width 135 height 10
copy div "623-734-3512"
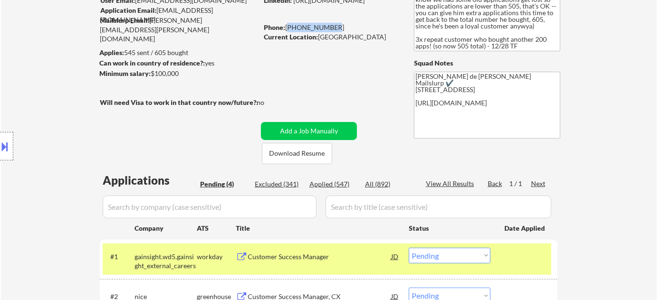
scroll to position [173, 0]
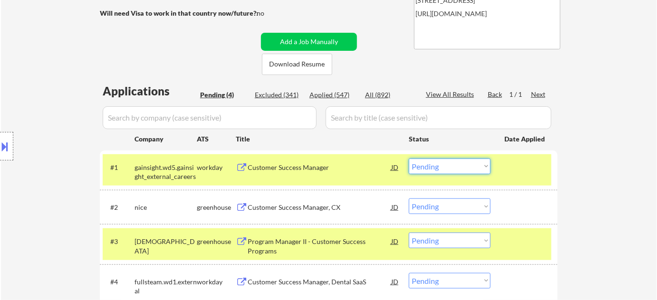
click at [433, 167] on select "Choose an option... Pending Applied Excluded (Questions) Excluded (Expired) Exc…" at bounding box center [450, 167] width 82 height 16
click at [409, 159] on select "Choose an option... Pending Applied Excluded (Questions) Excluded (Expired) Exc…" at bounding box center [450, 167] width 82 height 16
select select ""pending""
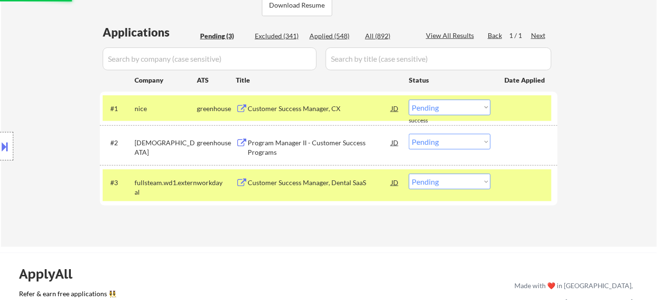
scroll to position [259, 0]
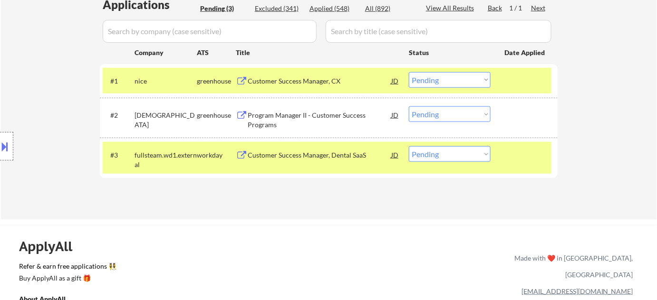
click at [266, 117] on div "Program Manager II - Customer Success Programs" at bounding box center [320, 120] width 144 height 19
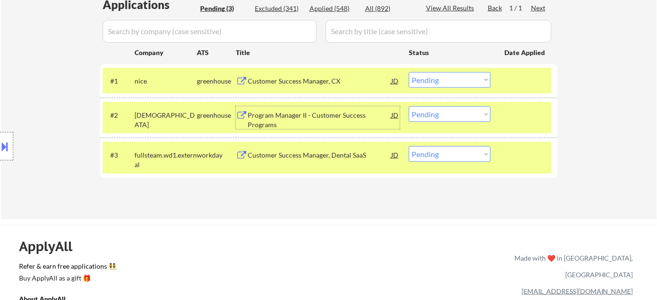
click at [434, 117] on select "Choose an option... Pending Applied Excluded (Questions) Excluded (Expired) Exc…" at bounding box center [450, 114] width 82 height 16
click at [409, 106] on select "Choose an option... Pending Applied Excluded (Questions) Excluded (Expired) Exc…" at bounding box center [450, 114] width 82 height 16
select select ""pending""
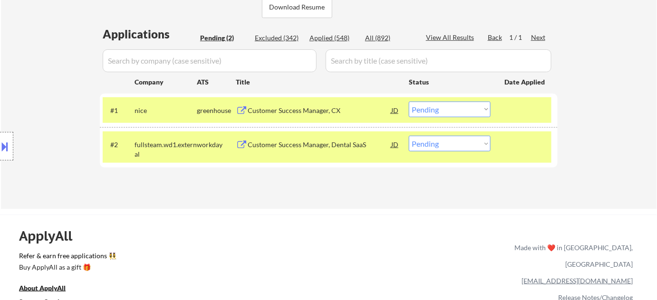
scroll to position [216, 0]
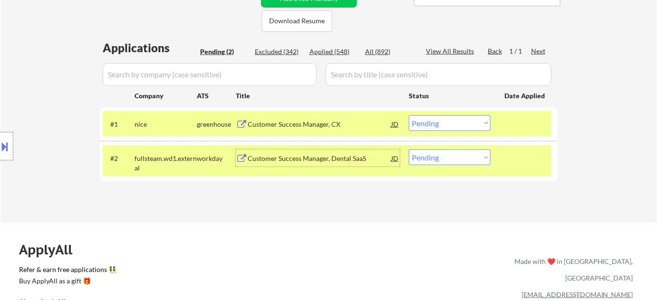
click at [310, 158] on div "Customer Success Manager, Dental SaaS" at bounding box center [320, 159] width 144 height 10
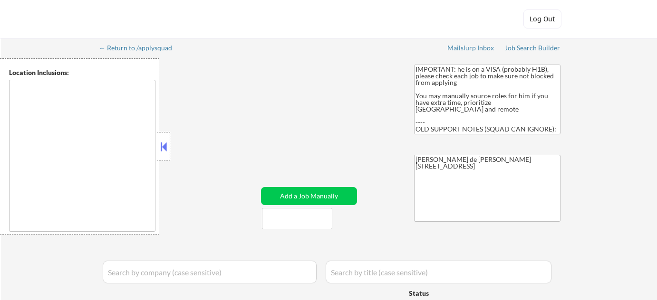
select select ""pending""
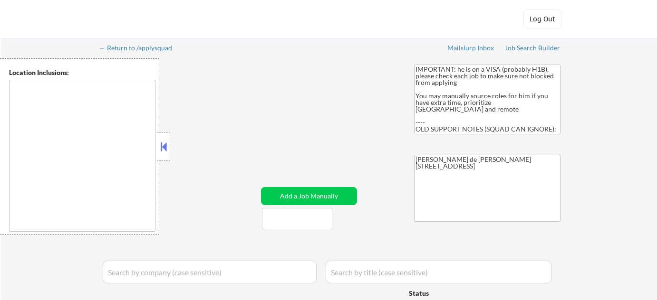
select select ""pending""
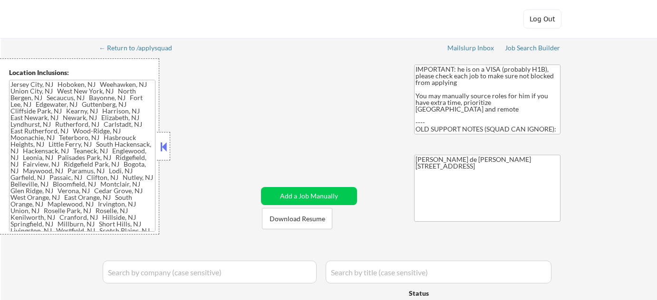
type textarea "[GEOGRAPHIC_DATA], [GEOGRAPHIC_DATA] [GEOGRAPHIC_DATA], [GEOGRAPHIC_DATA] [GEOG…"
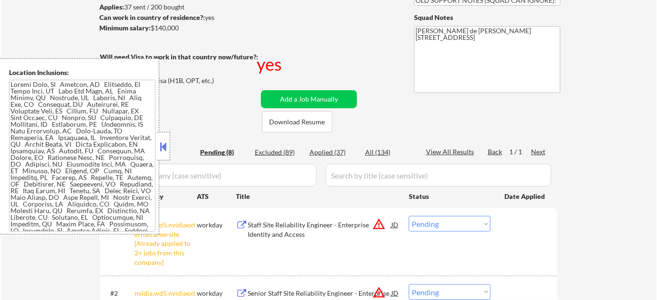
scroll to position [129, 0]
click at [162, 144] on button at bounding box center [163, 147] width 10 height 14
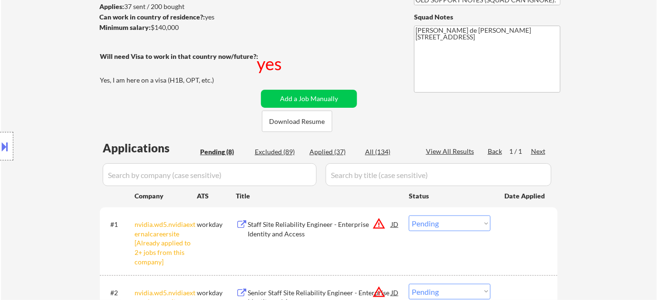
click at [448, 221] on select "Choose an option... Pending Applied Excluded (Questions) Excluded (Expired) Exc…" at bounding box center [450, 224] width 82 height 16
click at [409, 216] on select "Choose an option... Pending Applied Excluded (Questions) Excluded (Expired) Exc…" at bounding box center [450, 224] width 82 height 16
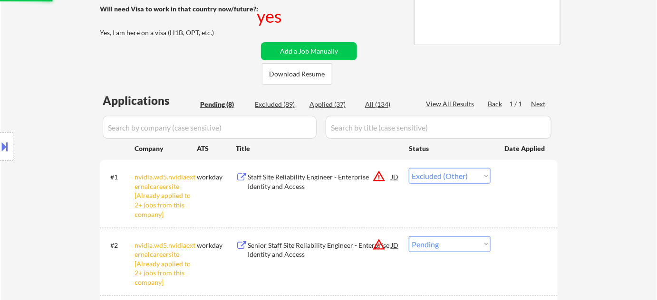
scroll to position [259, 0]
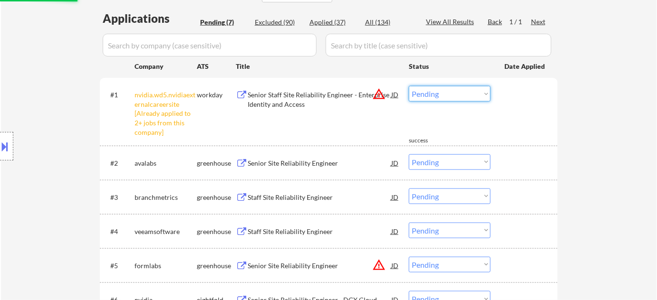
click at [441, 95] on select "Choose an option... Pending Applied Excluded (Questions) Excluded (Expired) Exc…" at bounding box center [450, 94] width 82 height 16
click at [409, 86] on select "Choose an option... Pending Applied Excluded (Questions) Excluded (Expired) Exc…" at bounding box center [450, 94] width 82 height 16
select select ""pending""
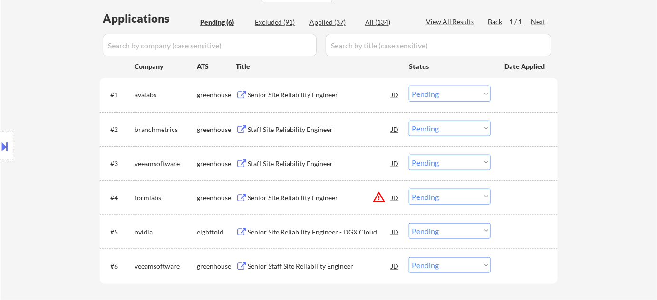
click at [376, 196] on button "warning_amber" at bounding box center [378, 197] width 13 height 13
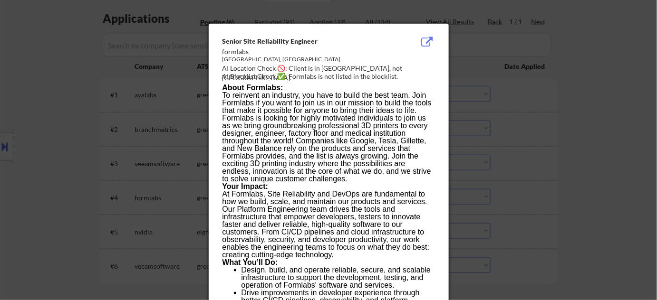
click at [529, 178] on div at bounding box center [328, 150] width 657 height 300
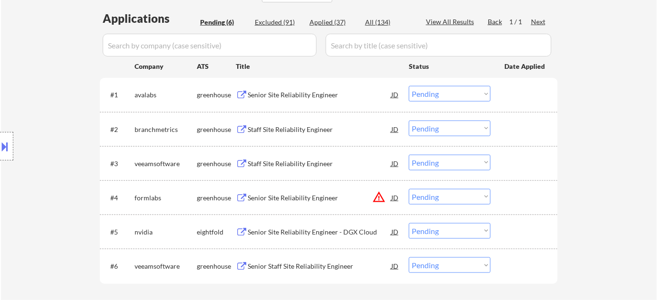
click at [287, 128] on div "Staff Site Reliability Engineer" at bounding box center [320, 130] width 144 height 10
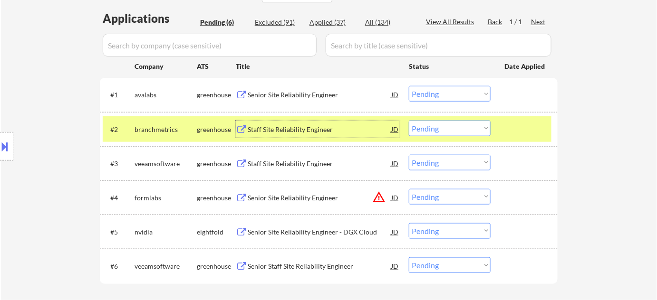
drag, startPoint x: 434, startPoint y: 128, endPoint x: 434, endPoint y: 134, distance: 6.2
click at [434, 128] on select "Choose an option... Pending Applied Excluded (Questions) Excluded (Expired) Exc…" at bounding box center [450, 129] width 82 height 16
click at [409, 121] on select "Choose an option... Pending Applied Excluded (Questions) Excluded (Expired) Exc…" at bounding box center [450, 129] width 82 height 16
select select ""pending""
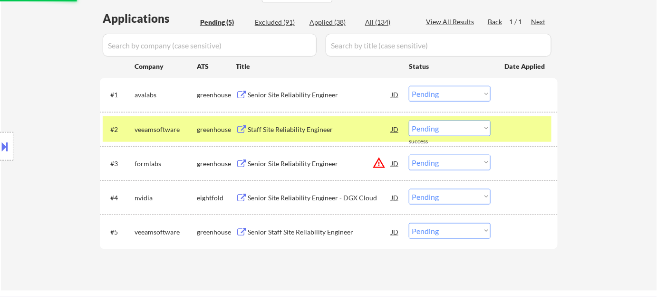
click at [311, 127] on div "Staff Site Reliability Engineer" at bounding box center [320, 130] width 144 height 10
